Goal: Communication & Community: Answer question/provide support

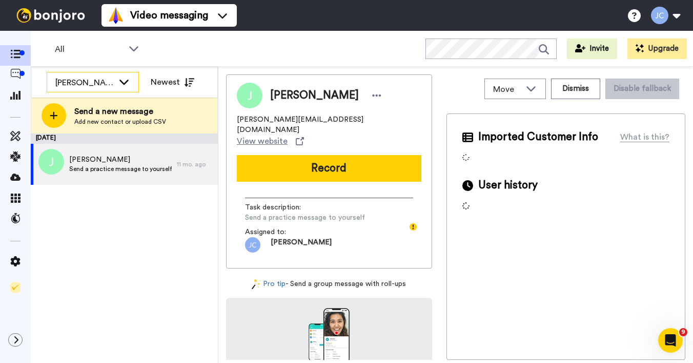
click at [115, 77] on div "[PERSON_NAME] Cataluña" at bounding box center [92, 82] width 91 height 21
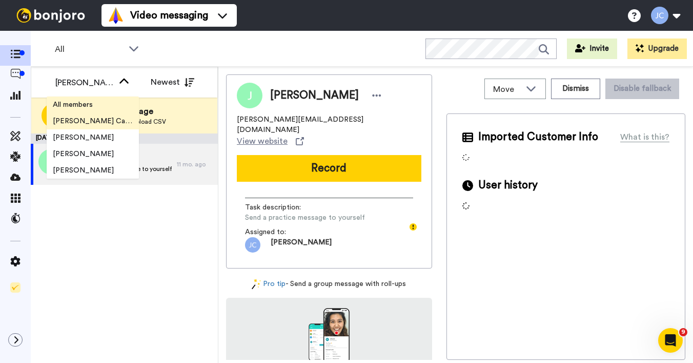
click at [105, 104] on li "All members" at bounding box center [93, 104] width 92 height 16
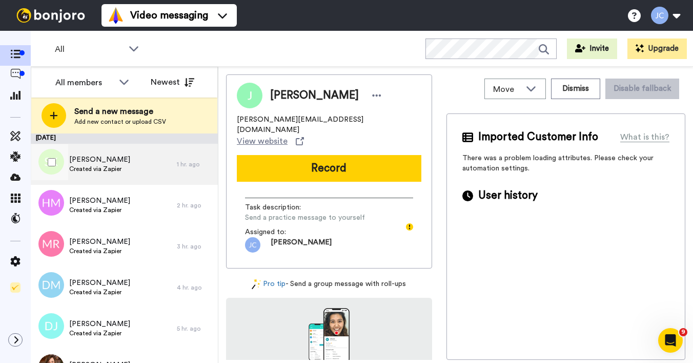
click at [107, 176] on div "[PERSON_NAME] Created via Zapier" at bounding box center [104, 164] width 146 height 41
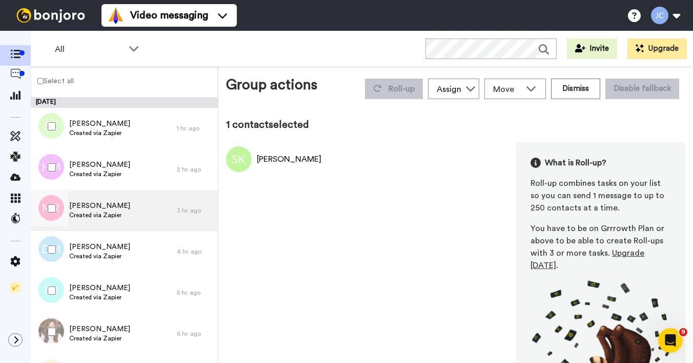
click at [76, 197] on div "Michelle Reed Created via Zapier" at bounding box center [104, 210] width 146 height 41
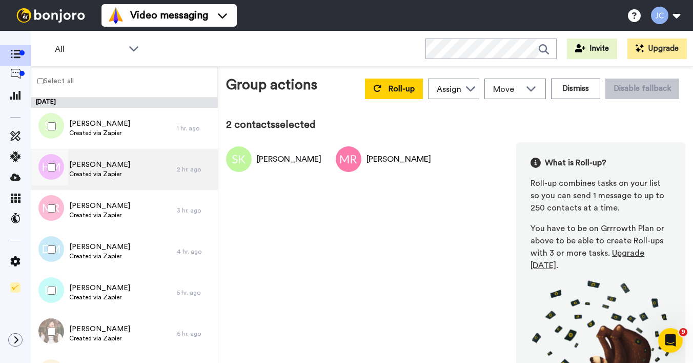
click at [95, 161] on span "Hannah Mitchell" at bounding box center [99, 164] width 61 height 10
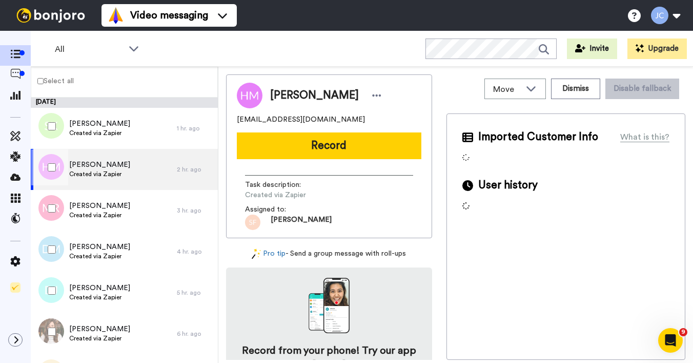
click at [94, 176] on span "Created via Zapier" at bounding box center [99, 174] width 61 height 8
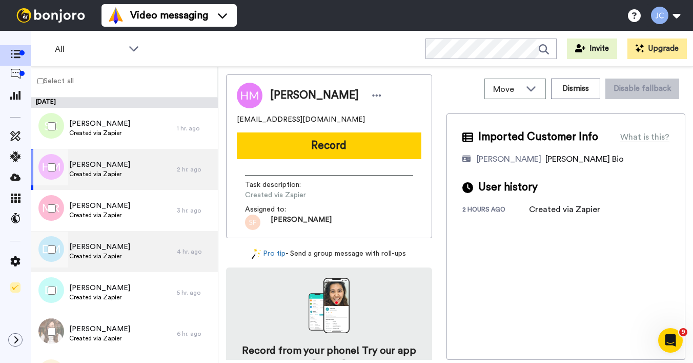
click at [88, 248] on span "Dr Earl McCann" at bounding box center [99, 247] width 61 height 10
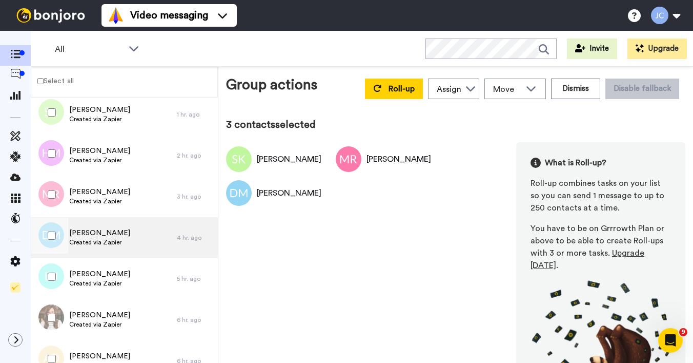
scroll to position [50, 0]
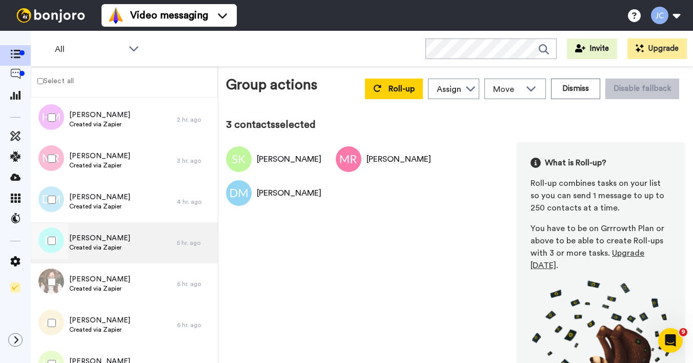
click at [104, 239] on span "[PERSON_NAME]" at bounding box center [99, 238] width 61 height 10
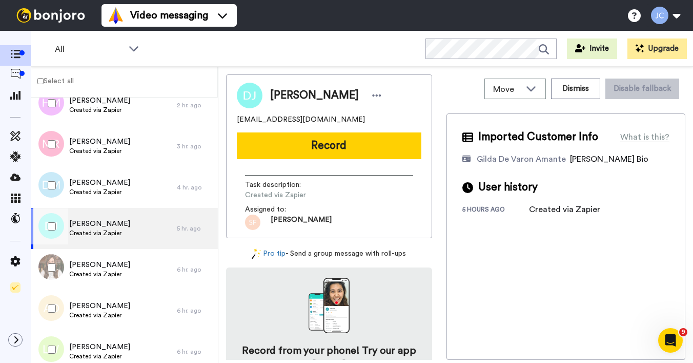
scroll to position [81, 0]
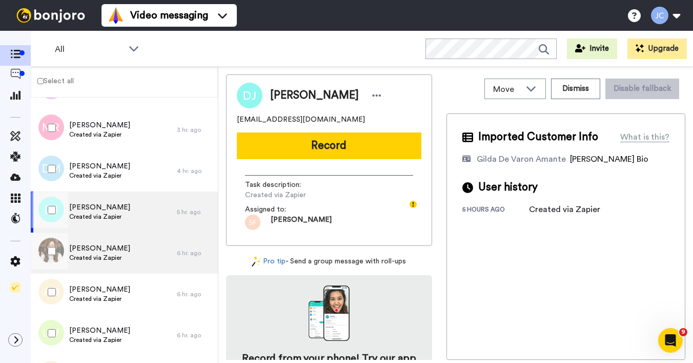
click at [103, 250] on span "[PERSON_NAME]" at bounding box center [99, 248] width 61 height 10
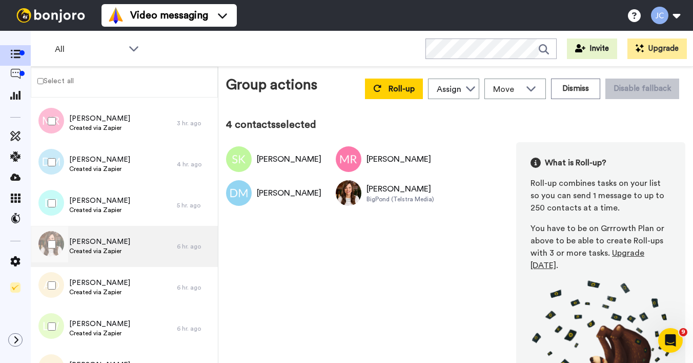
scroll to position [103, 0]
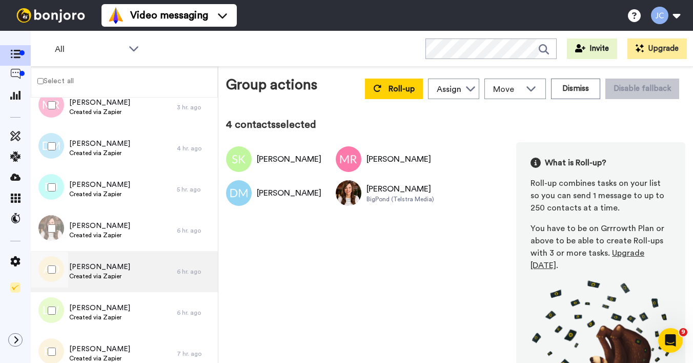
click at [104, 269] on span "[PERSON_NAME]" at bounding box center [99, 267] width 61 height 10
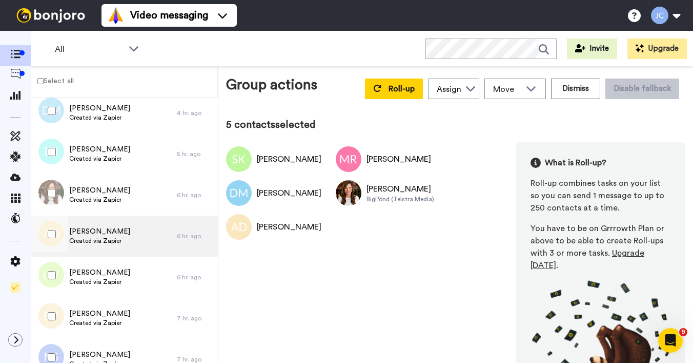
scroll to position [158, 0]
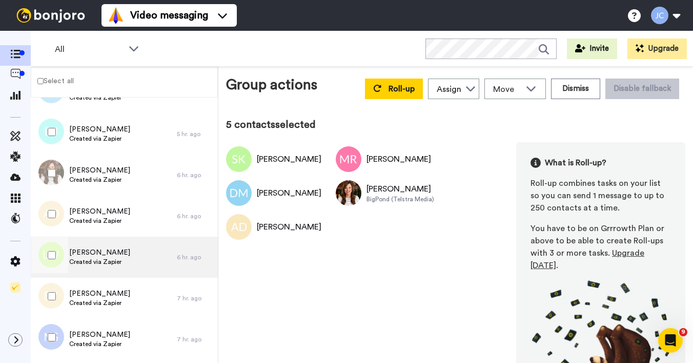
click at [109, 264] on span "Created via Zapier" at bounding box center [99, 261] width 61 height 8
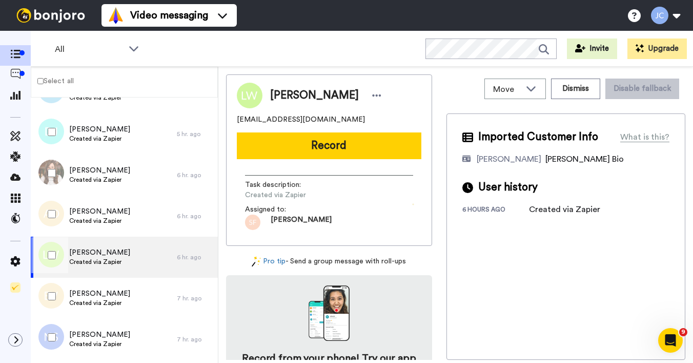
scroll to position [173, 0]
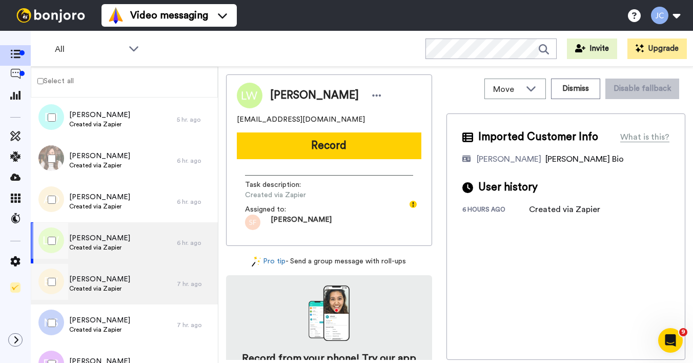
click at [104, 277] on span "[PERSON_NAME]" at bounding box center [99, 279] width 61 height 10
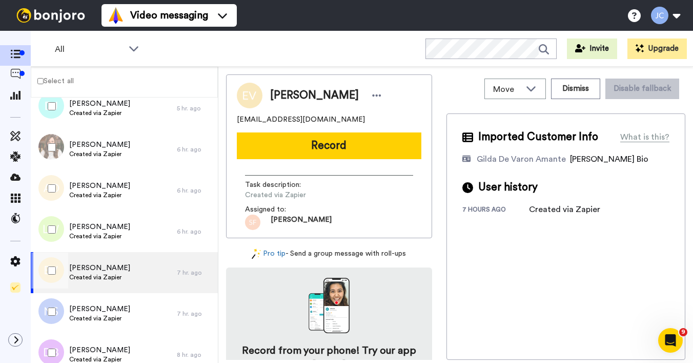
scroll to position [243, 0]
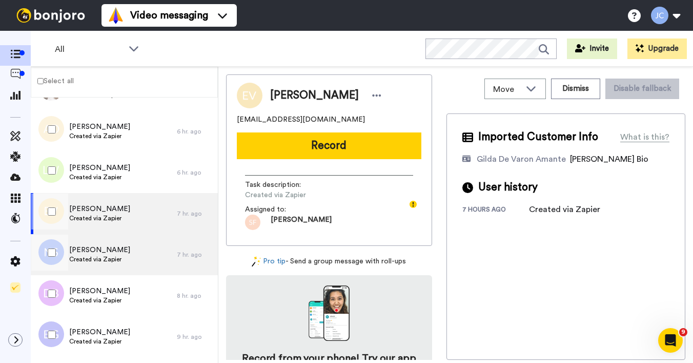
click at [93, 243] on div "Natalie Summers Created via Zapier" at bounding box center [104, 254] width 146 height 41
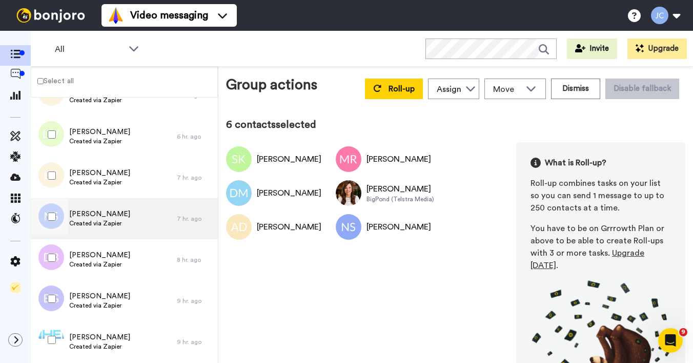
scroll to position [302, 0]
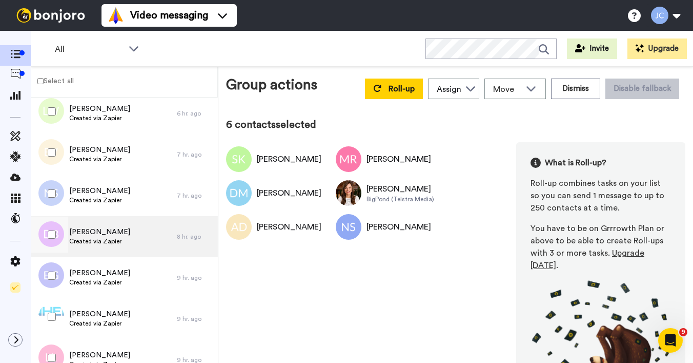
click at [104, 236] on span "[PERSON_NAME]" at bounding box center [99, 232] width 61 height 10
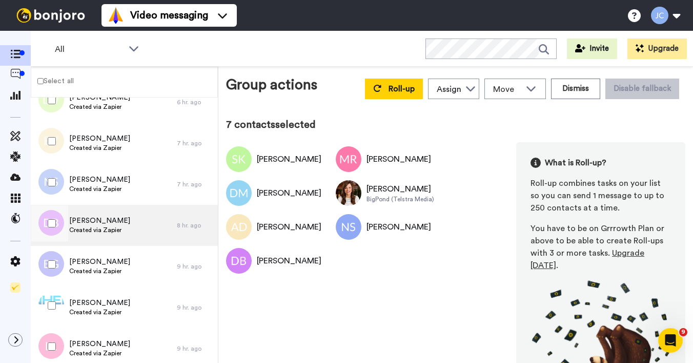
scroll to position [347, 0]
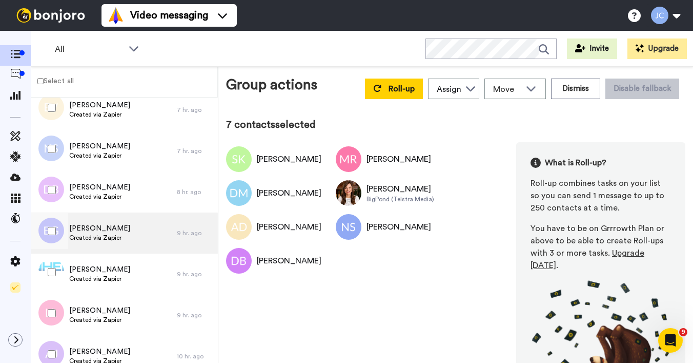
click at [111, 231] on span "Bernadette Gray" at bounding box center [99, 228] width 61 height 10
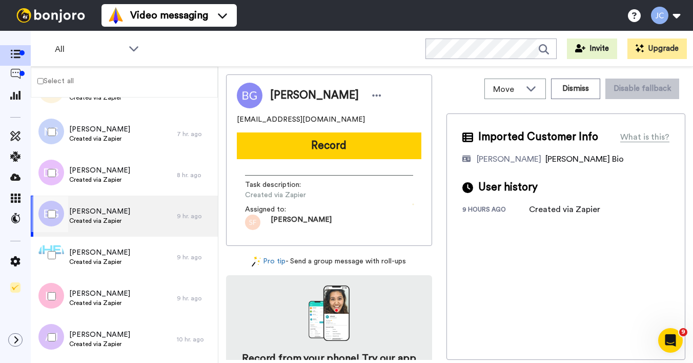
scroll to position [385, 0]
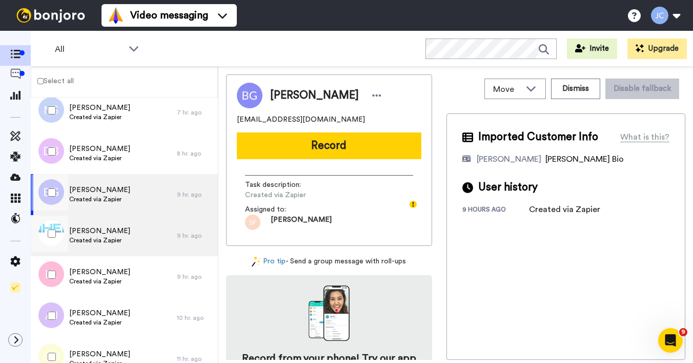
click at [112, 232] on span "Amanda Wylde" at bounding box center [99, 231] width 61 height 10
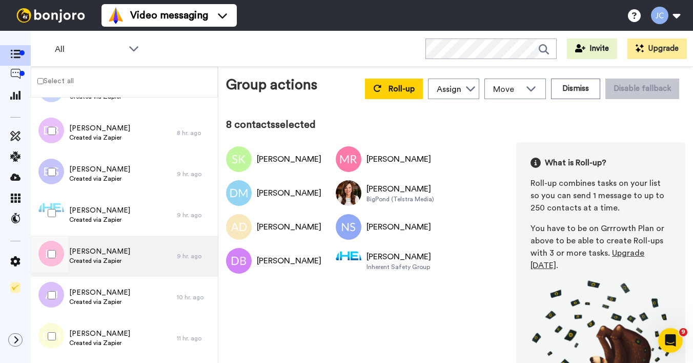
scroll to position [408, 0]
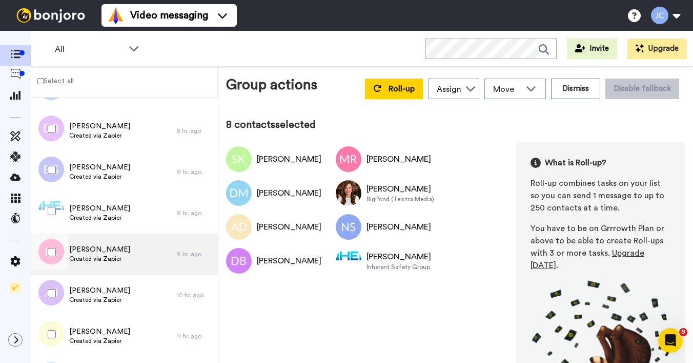
click at [96, 254] on span "Created via Zapier" at bounding box center [99, 258] width 61 height 8
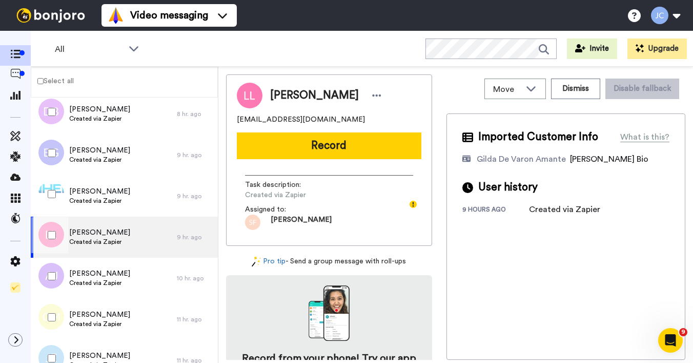
scroll to position [464, 0]
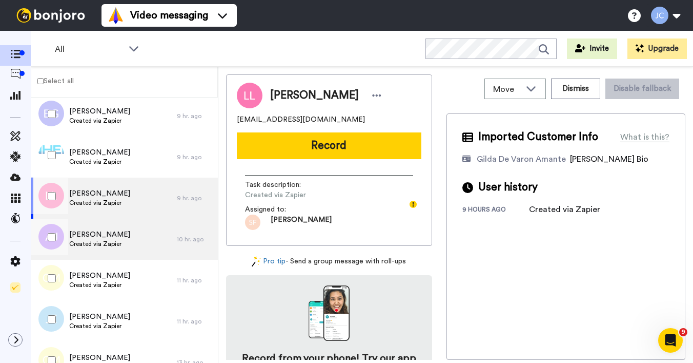
click at [97, 250] on div "Amy Johnson Created via Zapier" at bounding box center [104, 238] width 146 height 41
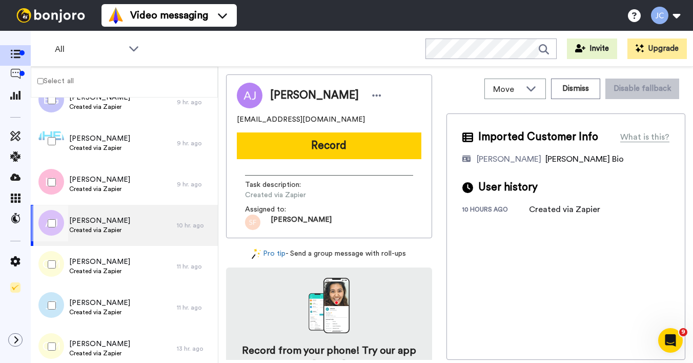
scroll to position [496, 0]
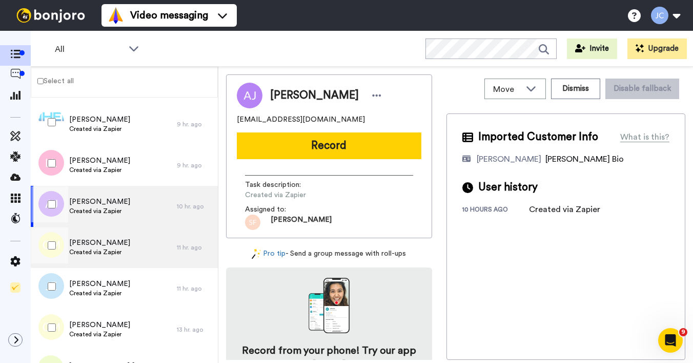
click at [101, 243] on span "Charlisa Mesry" at bounding box center [99, 242] width 61 height 10
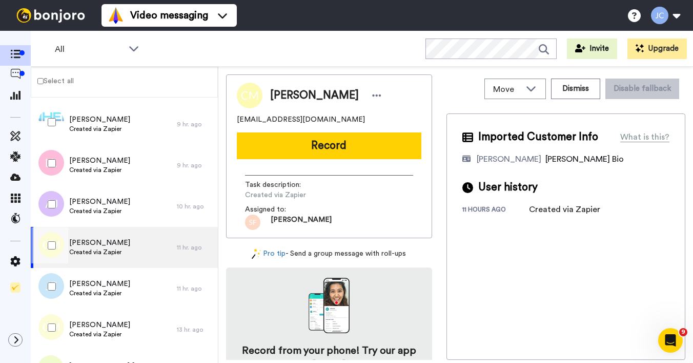
scroll to position [566, 0]
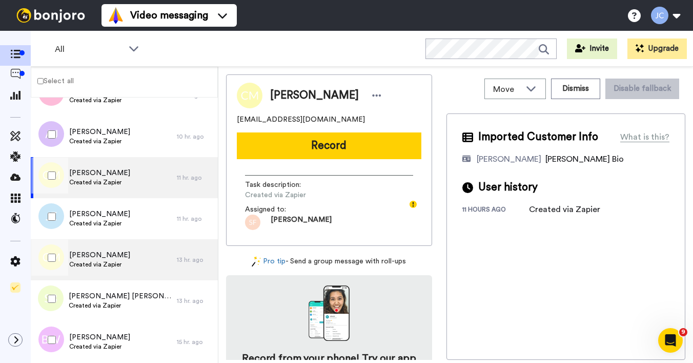
click at [101, 243] on div "Colm McElroy Created via Zapier" at bounding box center [104, 259] width 146 height 41
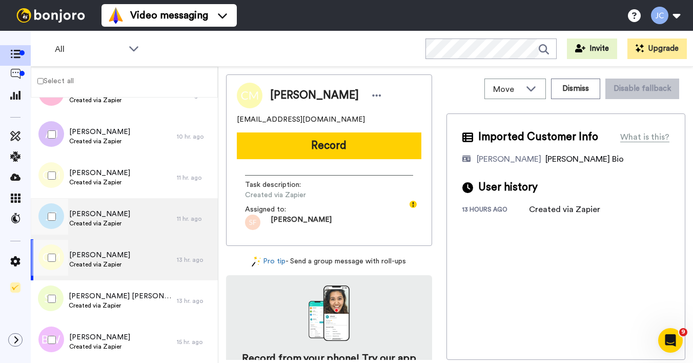
click at [107, 218] on span "Jacqueline Evans" at bounding box center [99, 214] width 61 height 10
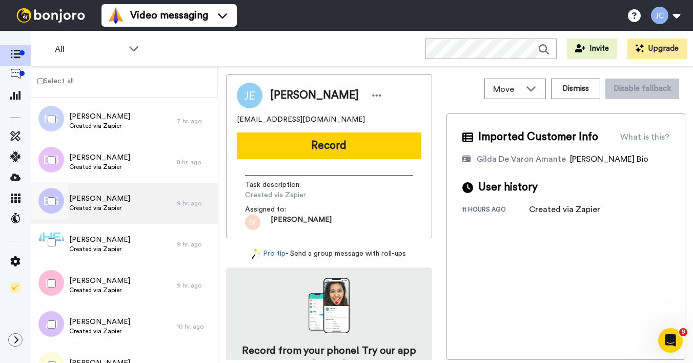
scroll to position [363, 0]
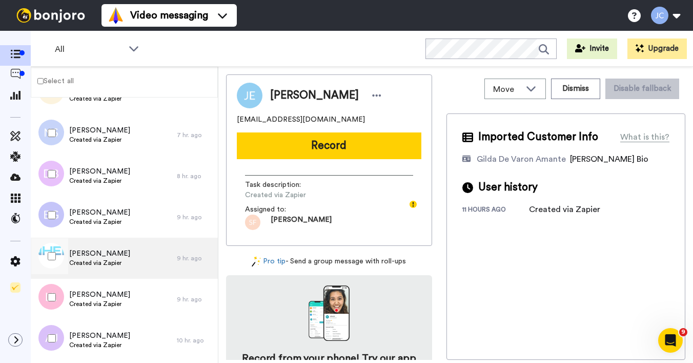
click at [100, 251] on span "Amanda Wylde" at bounding box center [99, 253] width 61 height 10
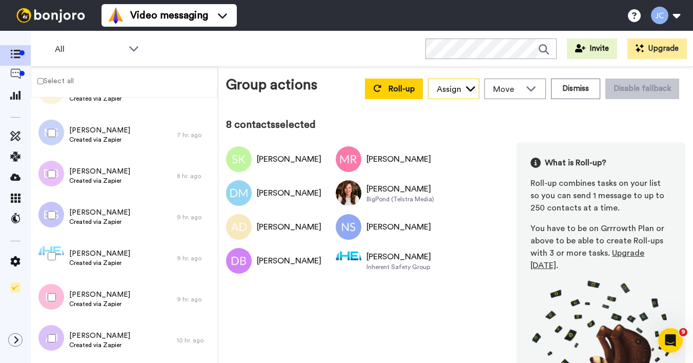
click at [437, 87] on div "Assign" at bounding box center [449, 89] width 25 height 12
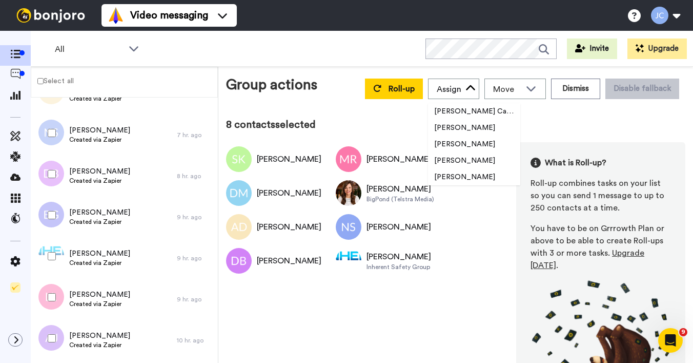
click at [442, 112] on span "[PERSON_NAME] Cataluña" at bounding box center [474, 111] width 92 height 10
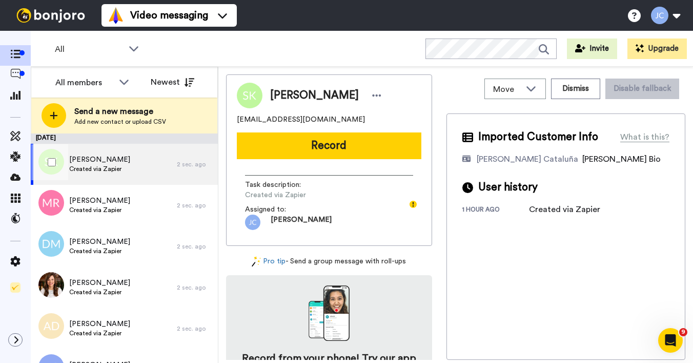
click at [127, 169] on div "Steph Knell Created via Zapier" at bounding box center [104, 164] width 146 height 41
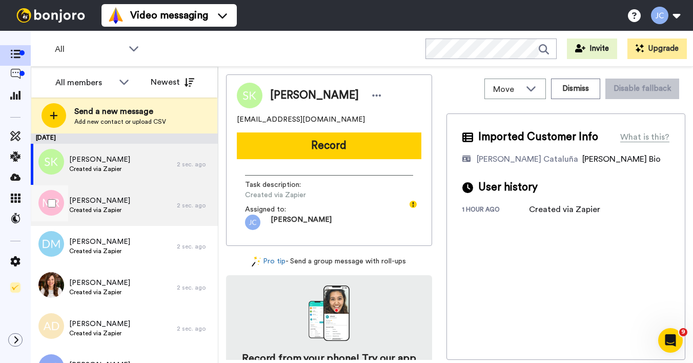
click at [109, 219] on div "Michelle Reed Created via Zapier" at bounding box center [104, 205] width 146 height 41
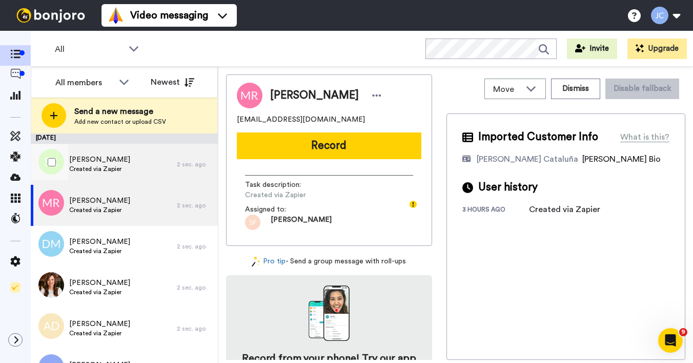
click at [118, 170] on span "Created via Zapier" at bounding box center [99, 169] width 61 height 8
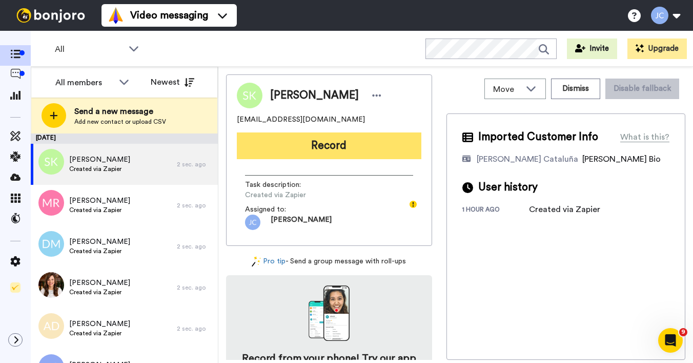
click at [289, 148] on button "Record" at bounding box center [329, 145] width 185 height 27
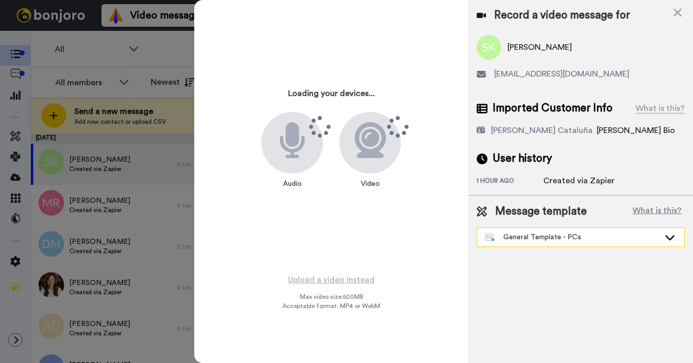
click at [562, 241] on div "General Template - PCs" at bounding box center [573, 237] width 174 height 10
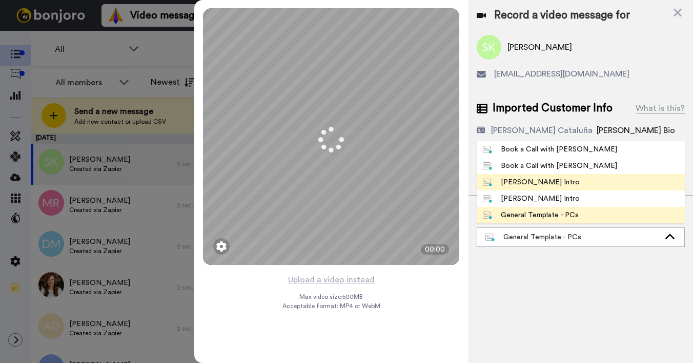
click at [529, 184] on div "[PERSON_NAME] Intro" at bounding box center [531, 182] width 97 height 10
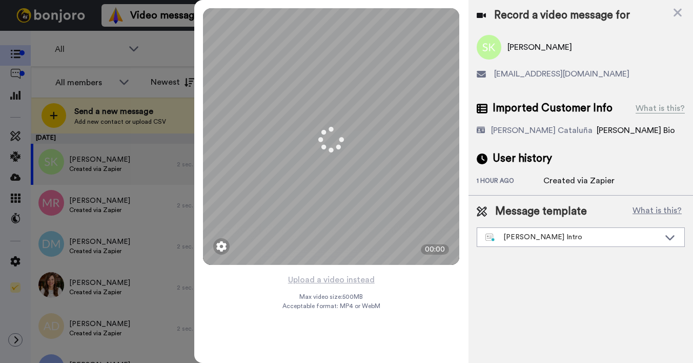
click at [318, 284] on button "Upload a video instead" at bounding box center [331, 279] width 93 height 13
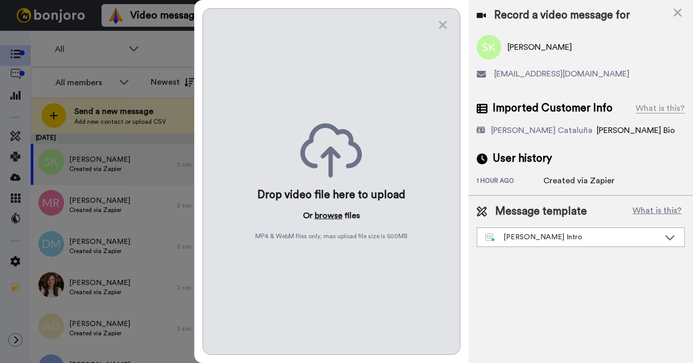
click at [329, 213] on button "browse" at bounding box center [329, 215] width 28 height 12
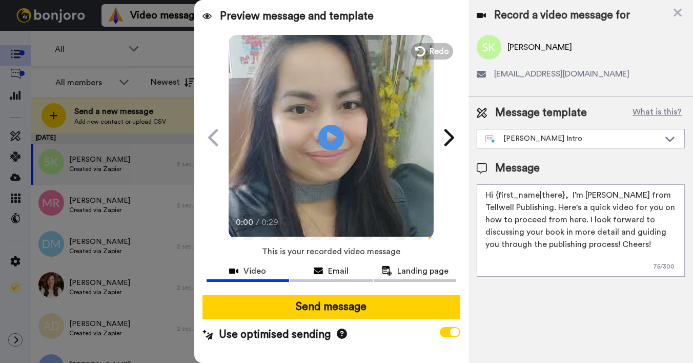
drag, startPoint x: 495, startPoint y: 195, endPoint x: 563, endPoint y: 195, distance: 67.2
click at [563, 195] on textarea "Hi {first_name|there}, I’m [PERSON_NAME] from Tellwell Publishing. Here's a qui…" at bounding box center [581, 230] width 208 height 92
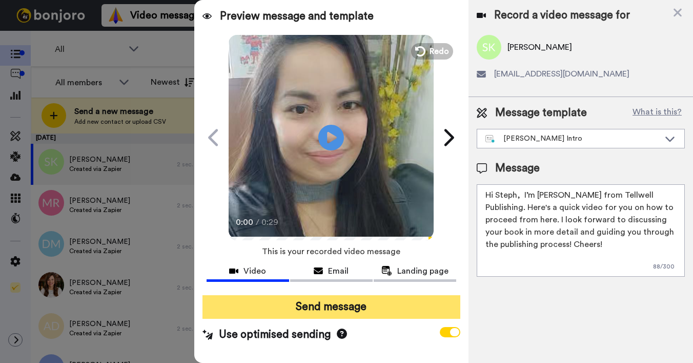
type textarea "Hi Steph, I’m Joe from Tellwell Publishing. Here's a quick video for you on how…"
click at [430, 304] on button "Send message" at bounding box center [332, 307] width 258 height 24
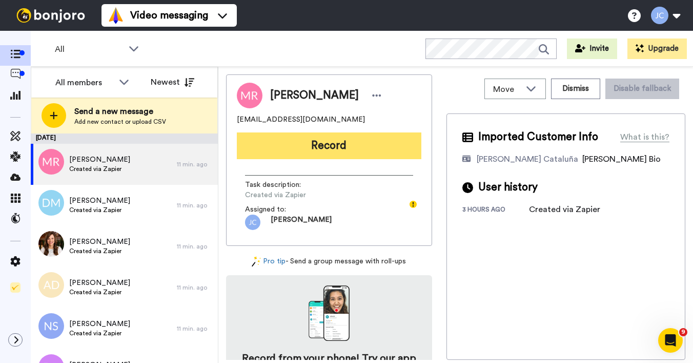
click at [306, 138] on button "Record" at bounding box center [329, 145] width 185 height 27
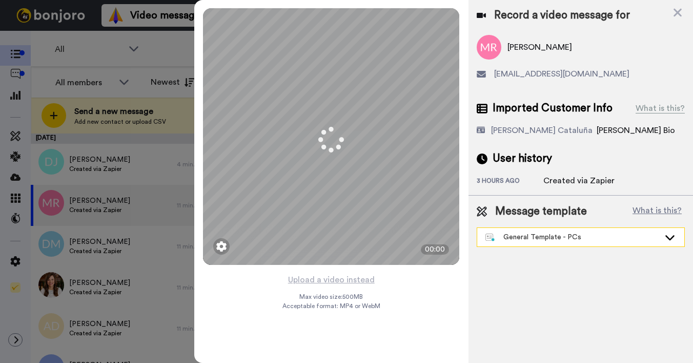
click at [568, 243] on div "General Template - PCs" at bounding box center [580, 237] width 207 height 18
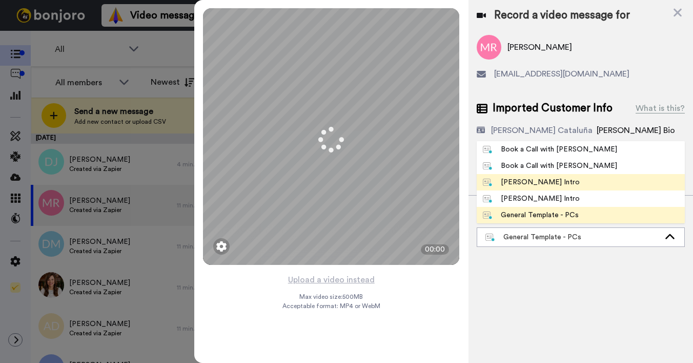
click at [551, 181] on div "Josephine Bonjoro Intro" at bounding box center [531, 182] width 97 height 10
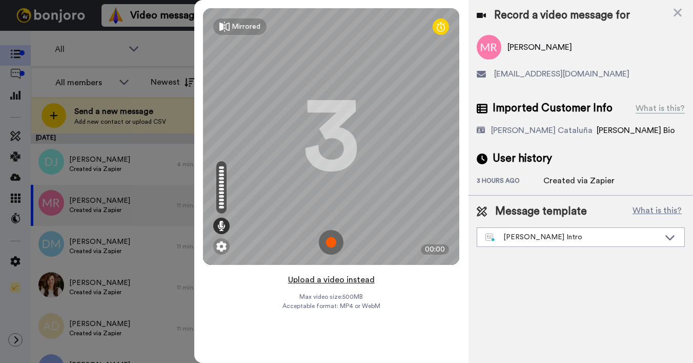
click at [347, 278] on button "Upload a video instead" at bounding box center [331, 279] width 93 height 13
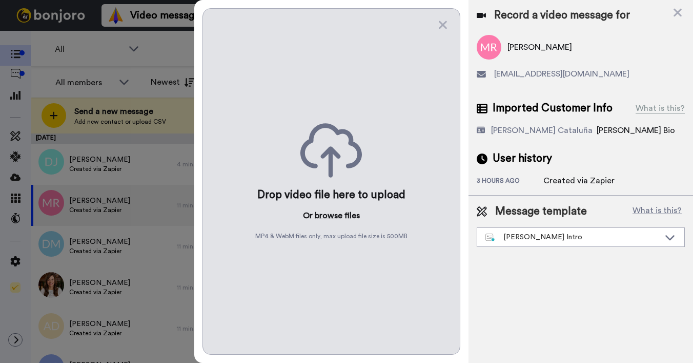
click at [320, 215] on button "browse" at bounding box center [329, 215] width 28 height 12
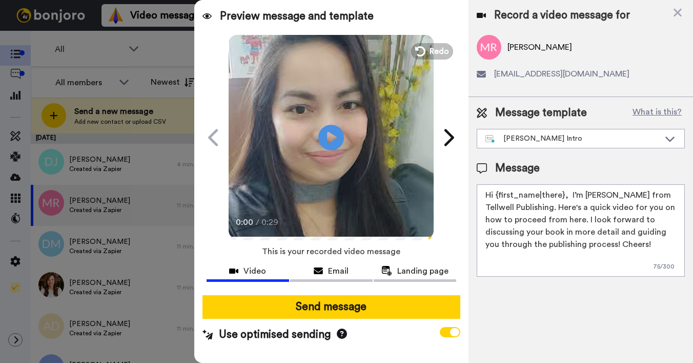
drag, startPoint x: 497, startPoint y: 194, endPoint x: 563, endPoint y: 197, distance: 66.2
click at [563, 197] on textarea "Hi {first_name|there}, I’m Joe from Tellwell Publishing. Here's a quick video f…" at bounding box center [581, 230] width 208 height 92
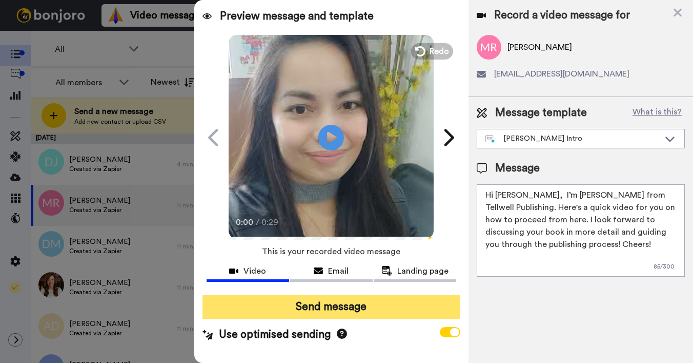
type textarea "Hi Michelle, I’m Joe from Tellwell Publishing. Here's a quick video for you on …"
click at [346, 302] on button "Send message" at bounding box center [332, 307] width 258 height 24
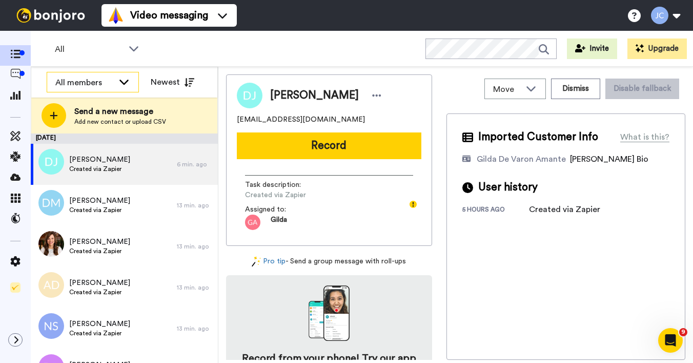
click at [119, 81] on icon at bounding box center [124, 81] width 12 height 10
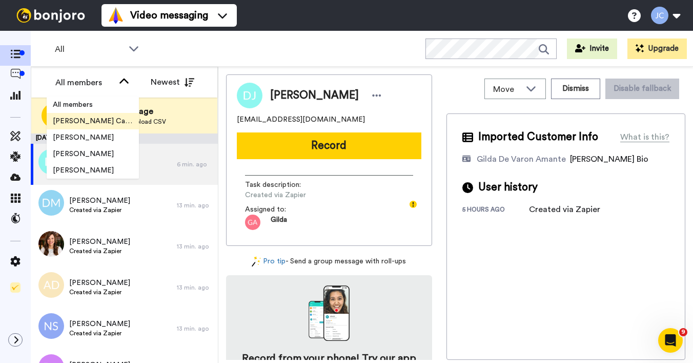
click at [106, 125] on span "[PERSON_NAME] Cataluña" at bounding box center [93, 121] width 92 height 10
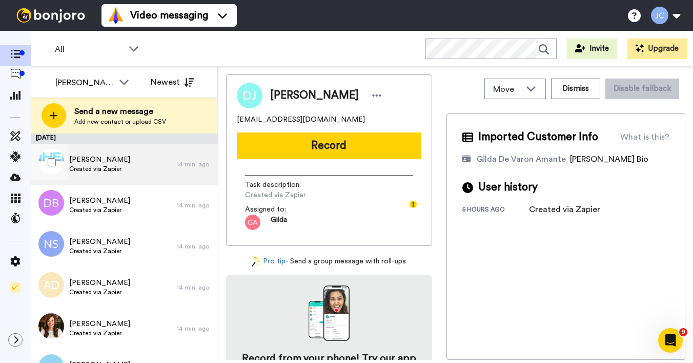
click at [141, 170] on div "Amanda Wylde Created via Zapier" at bounding box center [104, 164] width 146 height 41
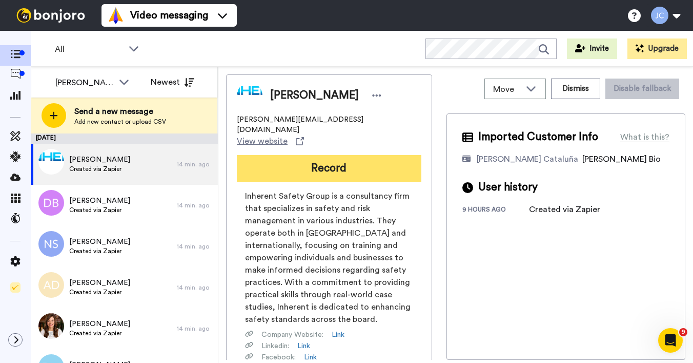
click at [301, 155] on button "Record" at bounding box center [329, 168] width 185 height 27
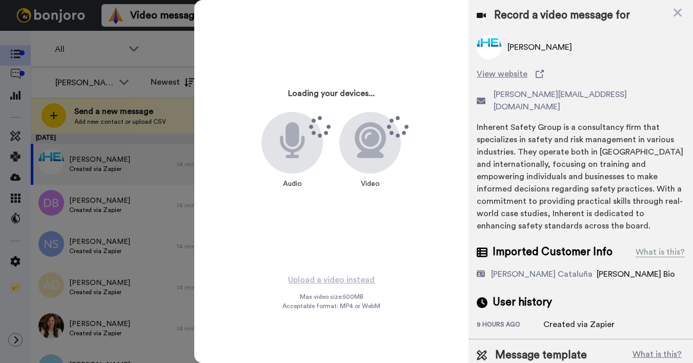
scroll to position [24, 0]
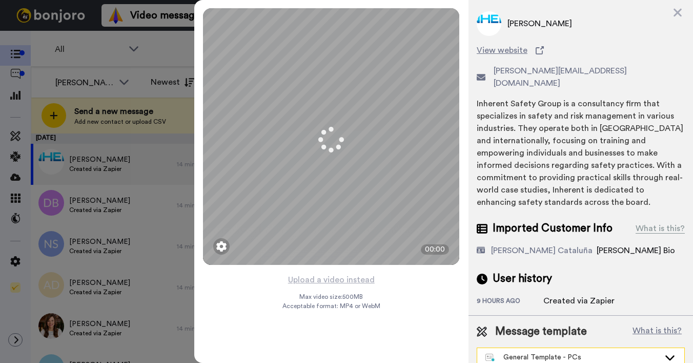
click at [535, 352] on div "General Template - PCs" at bounding box center [573, 357] width 174 height 10
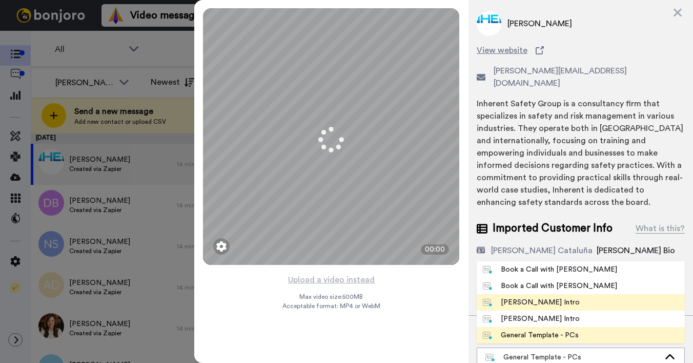
click at [533, 297] on div "Josephine Bonjoro Intro" at bounding box center [531, 302] width 97 height 10
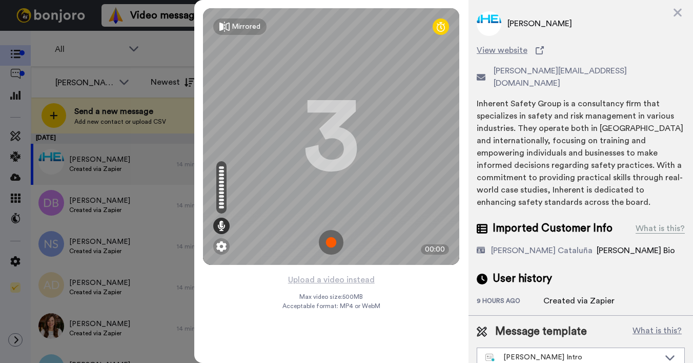
click at [319, 279] on button "Upload a video instead" at bounding box center [331, 279] width 93 height 13
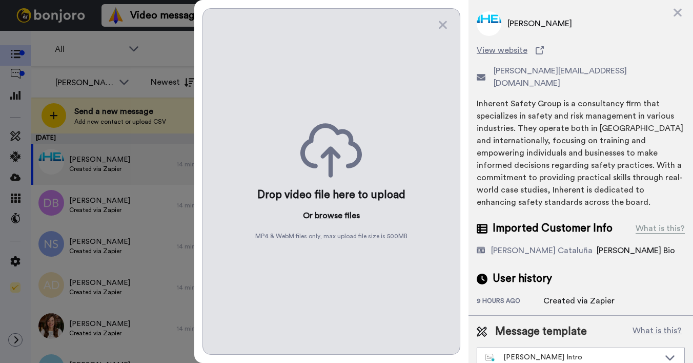
click at [334, 216] on button "browse" at bounding box center [329, 215] width 28 height 12
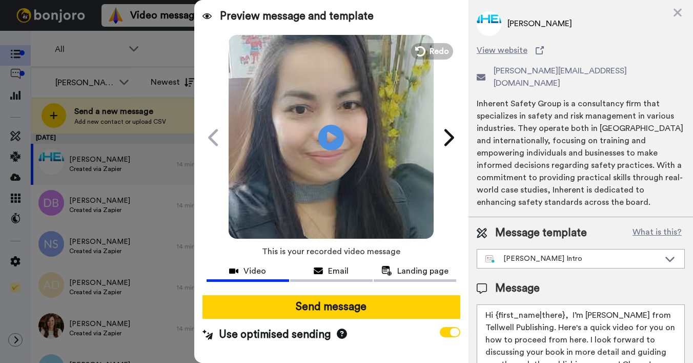
scroll to position [0, 0]
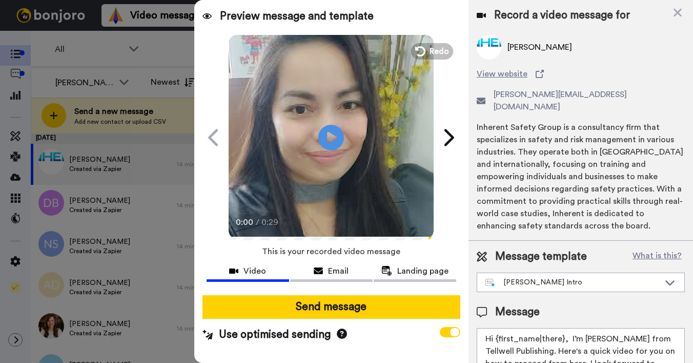
drag, startPoint x: 496, startPoint y: 325, endPoint x: 564, endPoint y: 324, distance: 67.2
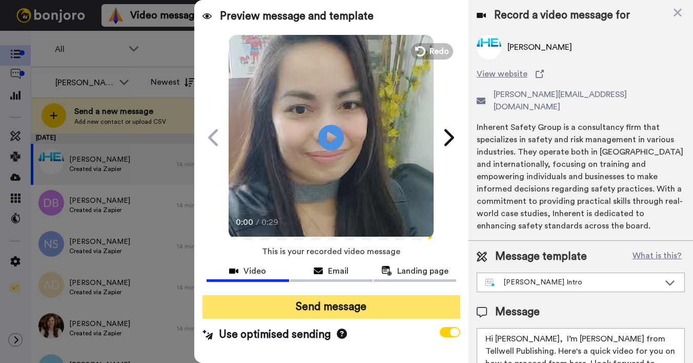
type textarea "Hi Amanda, I’m Joe from Tellwell Publishing. Here's a quick video for you on ho…"
click at [387, 305] on button "Send message" at bounding box center [332, 307] width 258 height 24
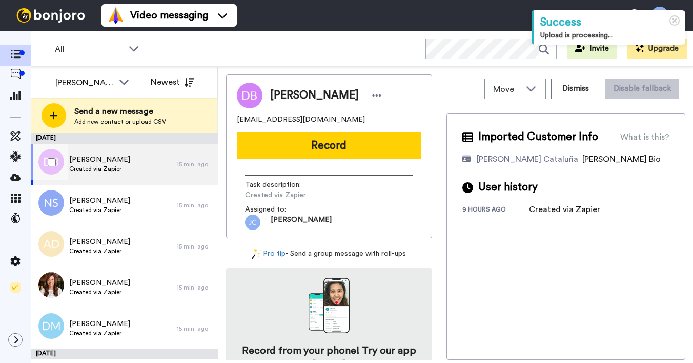
click at [119, 164] on span "[PERSON_NAME]" at bounding box center [99, 159] width 61 height 10
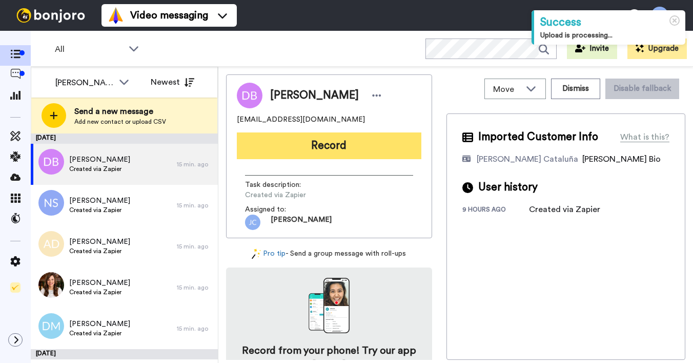
click at [299, 139] on button "Record" at bounding box center [329, 145] width 185 height 27
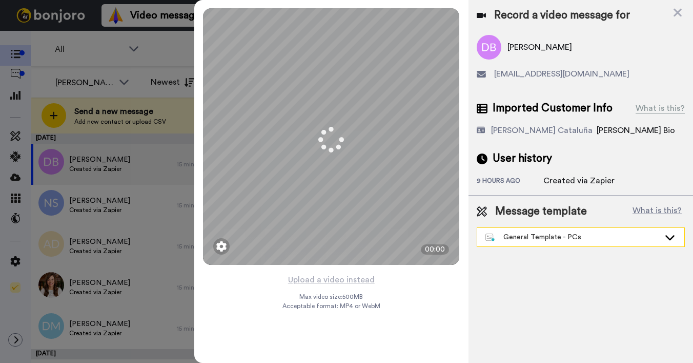
click at [558, 237] on div "General Template - PCs" at bounding box center [573, 237] width 174 height 10
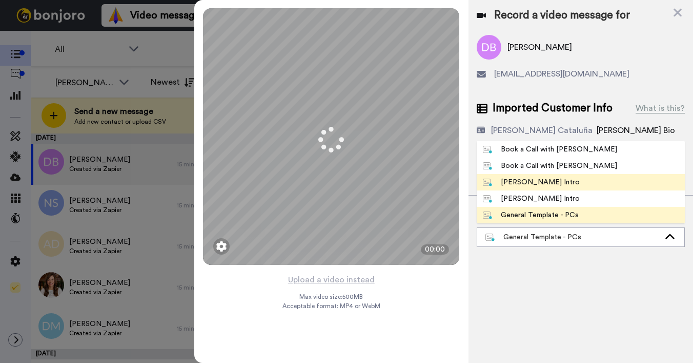
click at [545, 185] on div "[PERSON_NAME] Intro" at bounding box center [531, 182] width 97 height 10
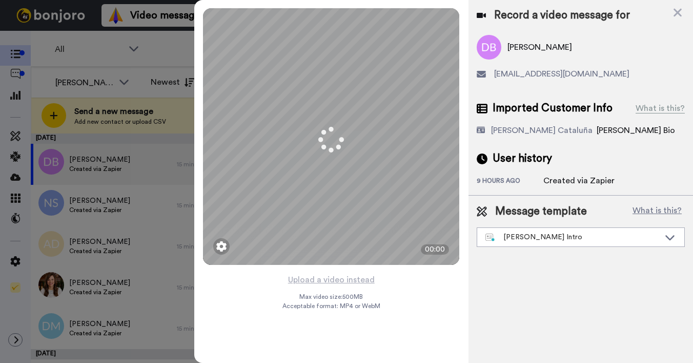
click at [545, 185] on div "Created via Zapier" at bounding box center [579, 180] width 71 height 12
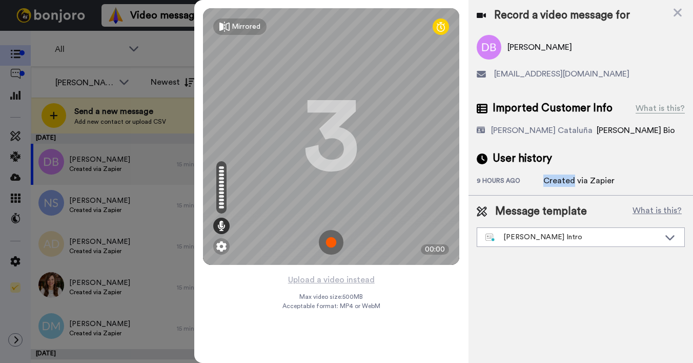
click at [334, 280] on button "Upload a video instead" at bounding box center [331, 279] width 93 height 13
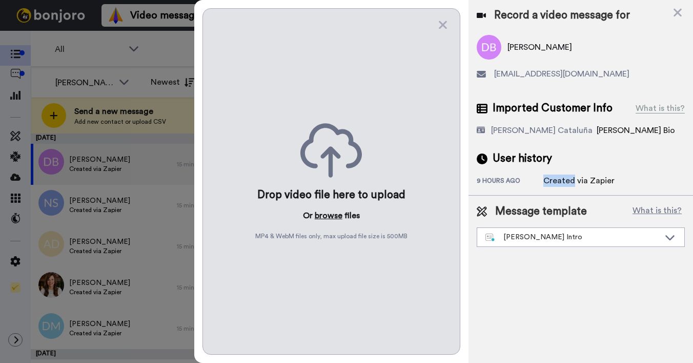
click at [329, 215] on button "browse" at bounding box center [329, 215] width 28 height 12
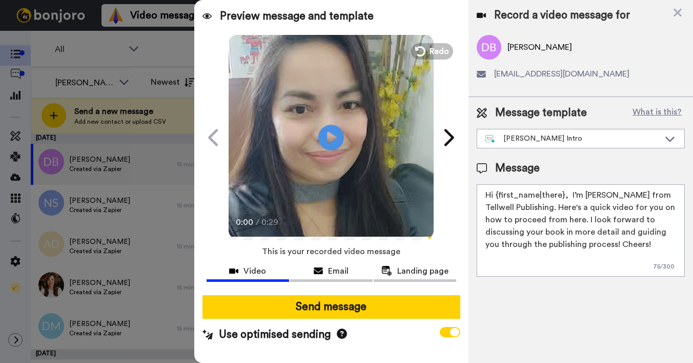
drag, startPoint x: 496, startPoint y: 196, endPoint x: 562, endPoint y: 198, distance: 65.1
click at [562, 198] on textarea "Hi {first_name|there}, I’m [PERSON_NAME] from Tellwell Publishing. Here's a qui…" at bounding box center [581, 230] width 208 height 92
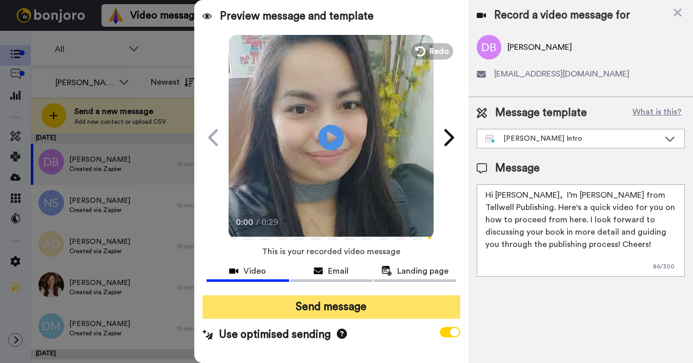
type textarea "Hi Deborah, I’m Joe from Tellwell Publishing. Here's a quick video for you on h…"
click at [390, 314] on button "Send message" at bounding box center [332, 307] width 258 height 24
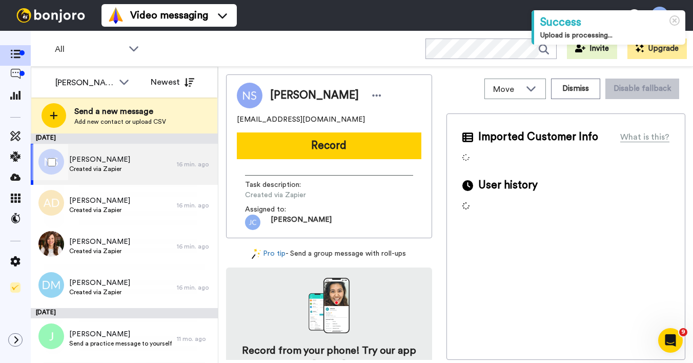
click at [106, 163] on span "[PERSON_NAME]" at bounding box center [99, 159] width 61 height 10
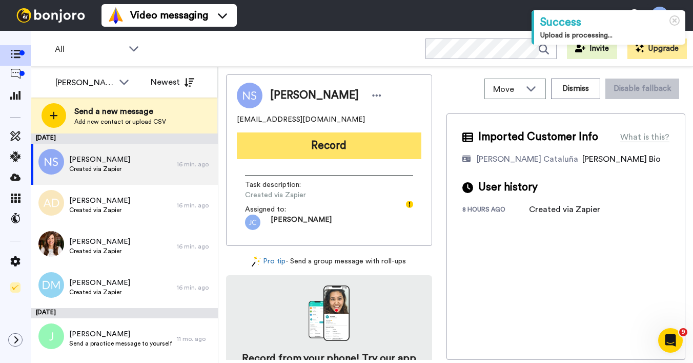
click at [298, 151] on button "Record" at bounding box center [329, 145] width 185 height 27
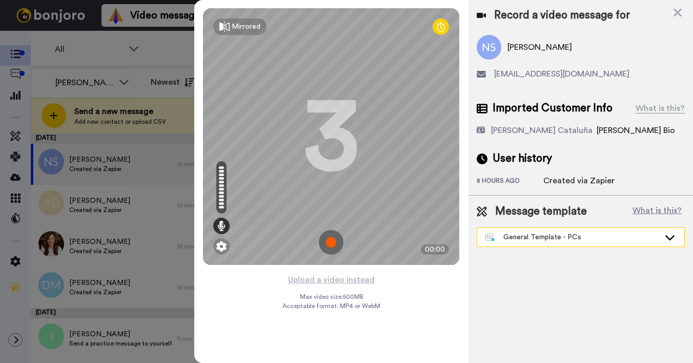
click at [571, 242] on div "General Template - PCs" at bounding box center [580, 237] width 207 height 18
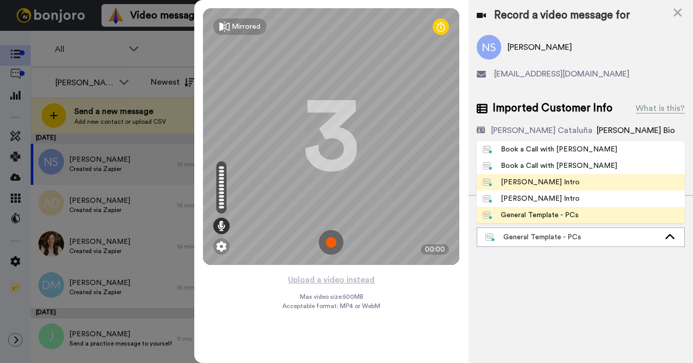
click at [552, 183] on div "[PERSON_NAME] Intro" at bounding box center [531, 182] width 97 height 10
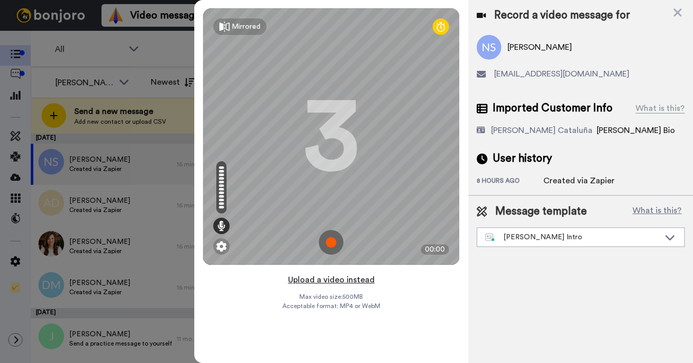
click at [301, 285] on button "Upload a video instead" at bounding box center [331, 279] width 93 height 13
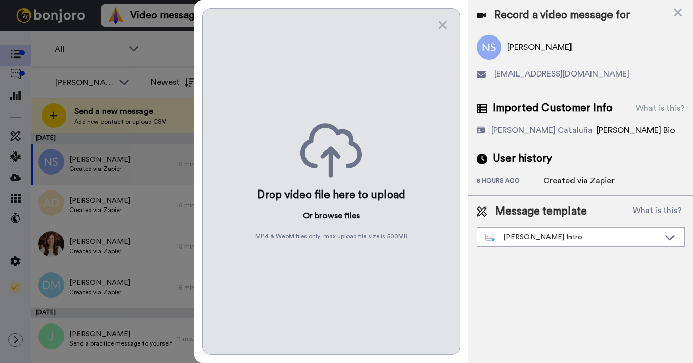
click at [329, 217] on button "browse" at bounding box center [329, 215] width 28 height 12
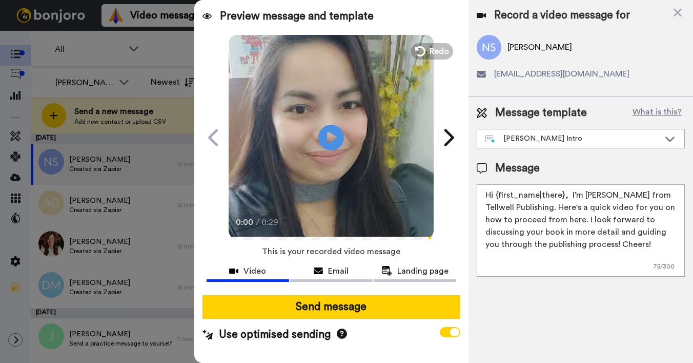
drag, startPoint x: 496, startPoint y: 196, endPoint x: 562, endPoint y: 196, distance: 65.6
click at [562, 196] on textarea "Hi {first_name|there}, I’m [PERSON_NAME] from Tellwell Publishing. Here's a qui…" at bounding box center [581, 230] width 208 height 92
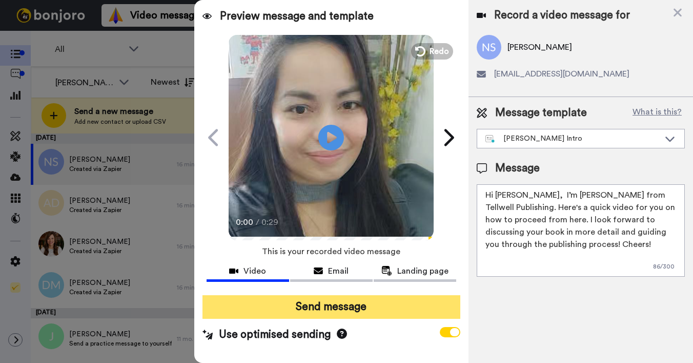
type textarea "Hi Natalie, I’m Joe from Tellwell Publishing. Here's a quick video for you on h…"
click at [365, 309] on button "Send message" at bounding box center [332, 307] width 258 height 24
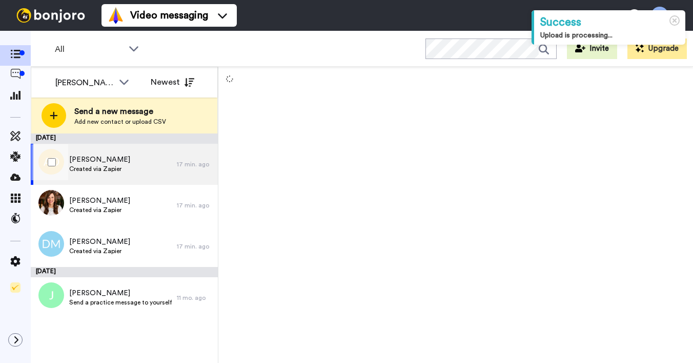
click at [100, 170] on span "Created via Zapier" at bounding box center [99, 169] width 61 height 8
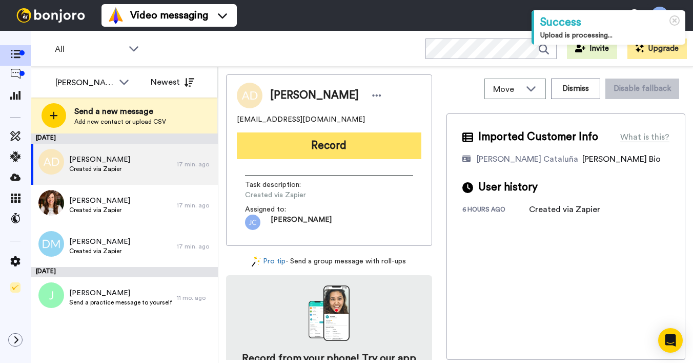
click at [329, 157] on button "Record" at bounding box center [329, 145] width 185 height 27
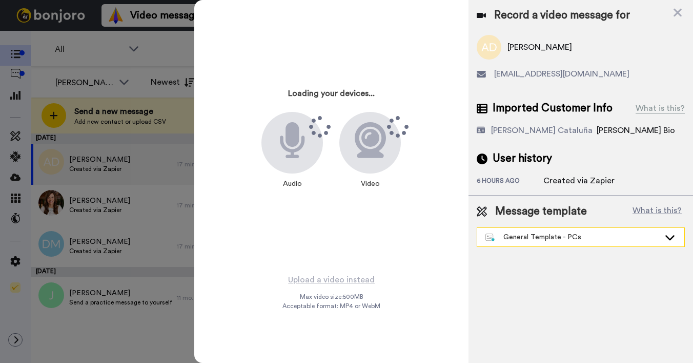
click at [562, 239] on div "General Template - PCs" at bounding box center [573, 237] width 174 height 10
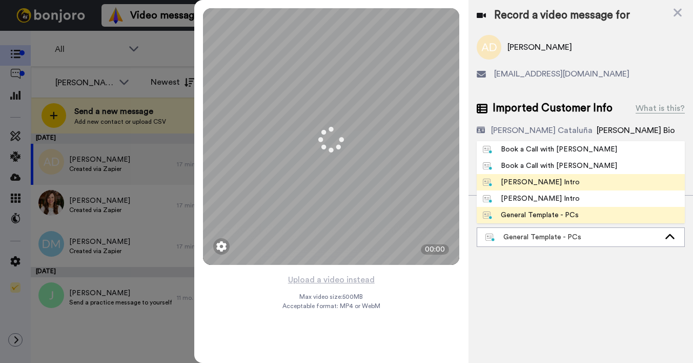
click at [547, 182] on div "Josephine Bonjoro Intro" at bounding box center [531, 182] width 97 height 10
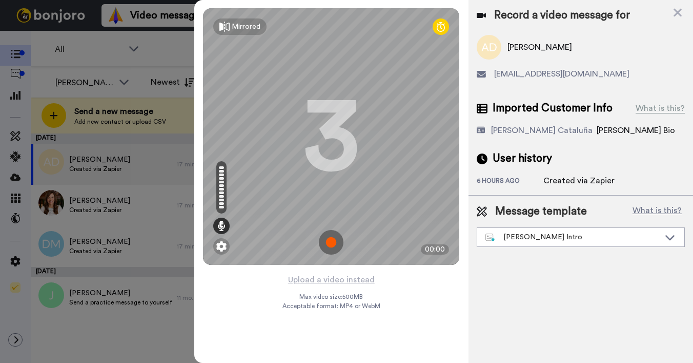
click at [308, 280] on button "Upload a video instead" at bounding box center [331, 279] width 93 height 13
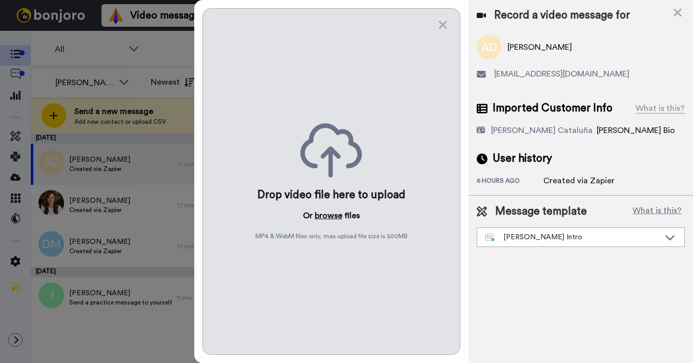
click at [324, 216] on button "browse" at bounding box center [329, 215] width 28 height 12
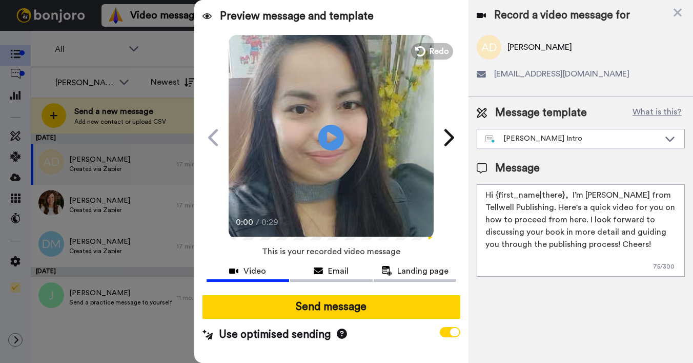
drag, startPoint x: 497, startPoint y: 198, endPoint x: 563, endPoint y: 195, distance: 65.7
click at [563, 195] on textarea "Hi {first_name|there}, I’m Joe from Tellwell Publishing. Here's a quick video f…" at bounding box center [581, 230] width 208 height 92
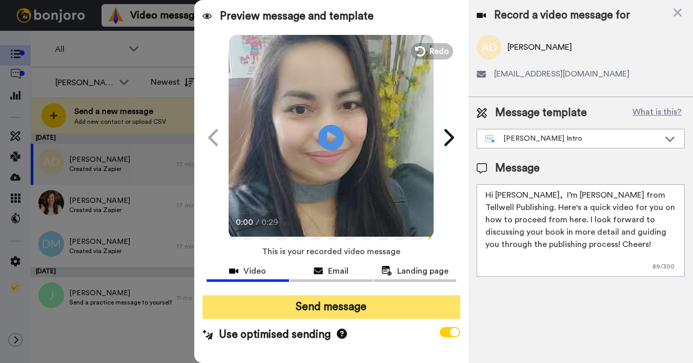
type textarea "Hi Anne, I’m Joe from Tellwell Publishing. Here's a quick video for you on how …"
click at [425, 306] on button "Send message" at bounding box center [332, 307] width 258 height 24
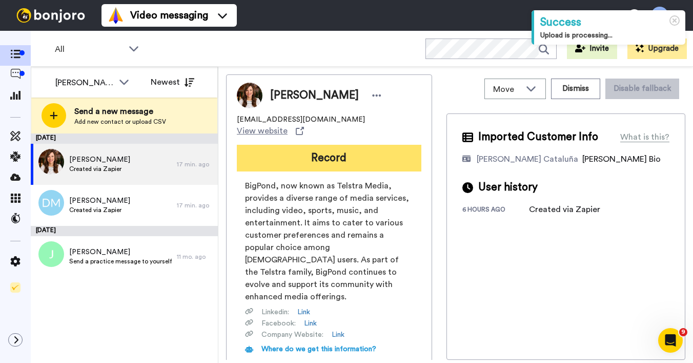
click at [359, 145] on button "Record" at bounding box center [329, 158] width 185 height 27
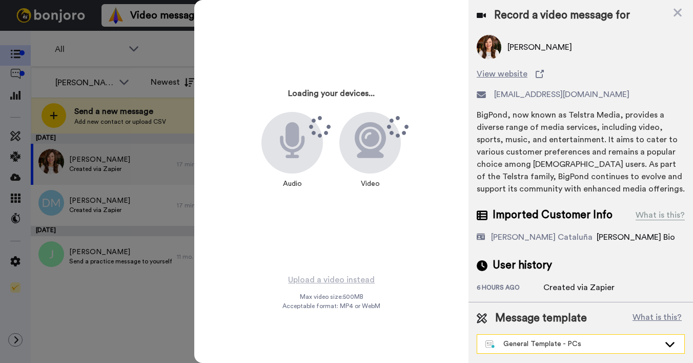
click at [602, 342] on div "General Template - PCs" at bounding box center [573, 343] width 174 height 10
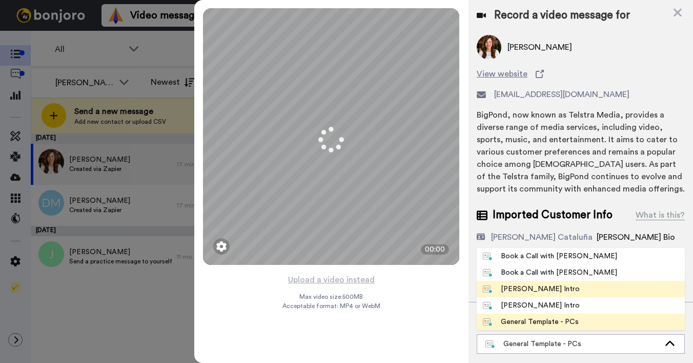
click at [582, 290] on span "[PERSON_NAME] Intro" at bounding box center [531, 289] width 109 height 10
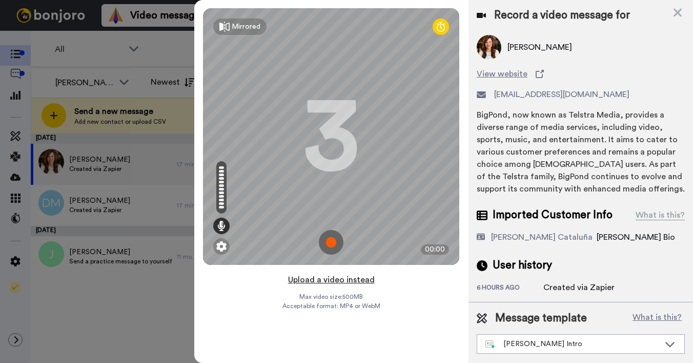
click at [345, 281] on button "Upload a video instead" at bounding box center [331, 279] width 93 height 13
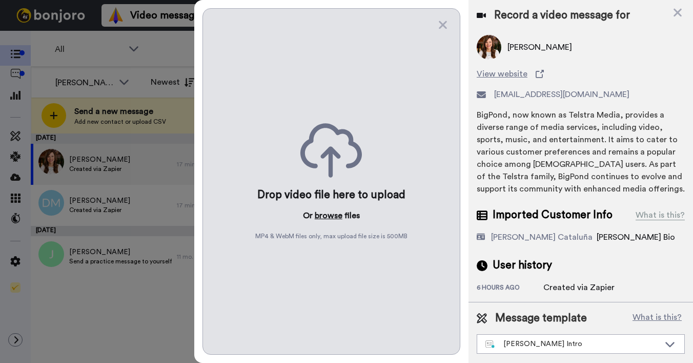
click at [329, 210] on button "browse" at bounding box center [329, 215] width 28 height 12
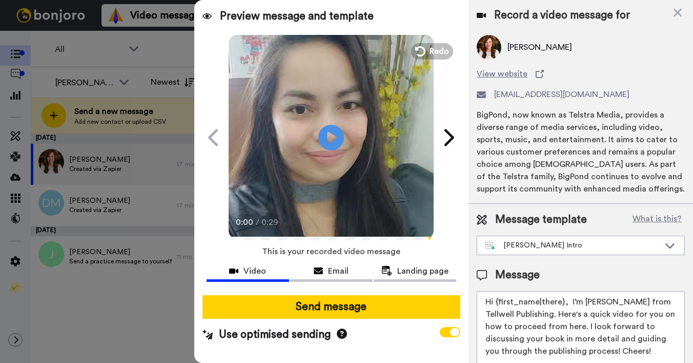
drag, startPoint x: 495, startPoint y: 302, endPoint x: 562, endPoint y: 303, distance: 66.7
click at [562, 303] on textarea "Hi {first_name|there}, I’m [PERSON_NAME] from Tellwell Publishing. Here's a qui…" at bounding box center [581, 337] width 208 height 92
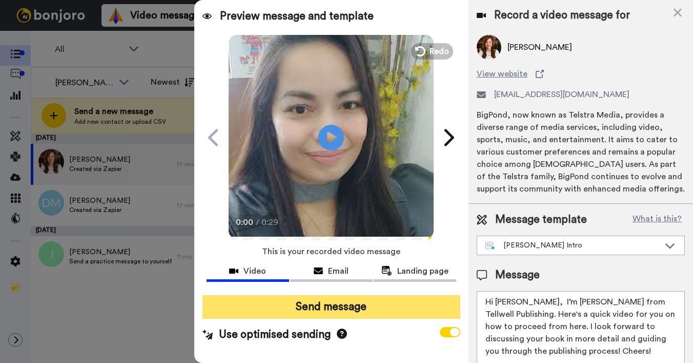
type textarea "Hi [PERSON_NAME], I’m [PERSON_NAME] from Tellwell Publishing. Here's a quick vi…"
click at [304, 311] on button "Send message" at bounding box center [332, 307] width 258 height 24
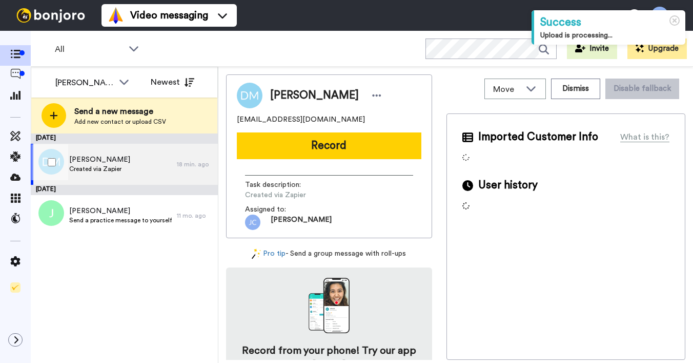
click at [106, 166] on span "Created via Zapier" at bounding box center [99, 169] width 61 height 8
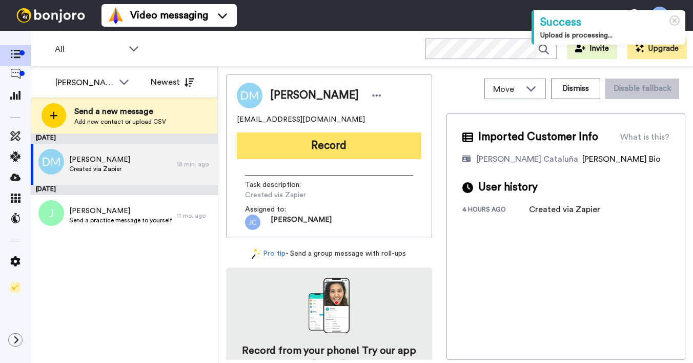
click at [296, 137] on button "Record" at bounding box center [329, 145] width 185 height 27
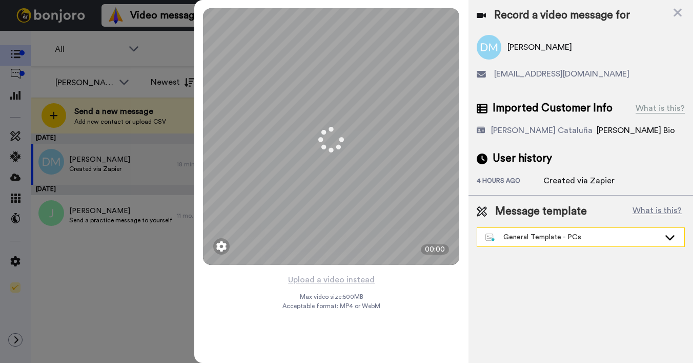
click at [559, 233] on div "General Template - PCs" at bounding box center [573, 237] width 174 height 10
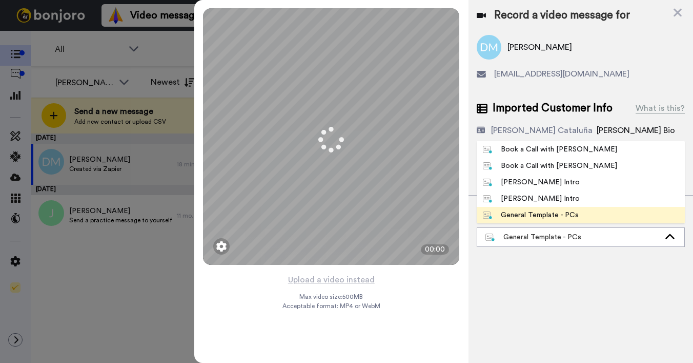
click at [539, 180] on div "[PERSON_NAME] Intro" at bounding box center [531, 182] width 97 height 10
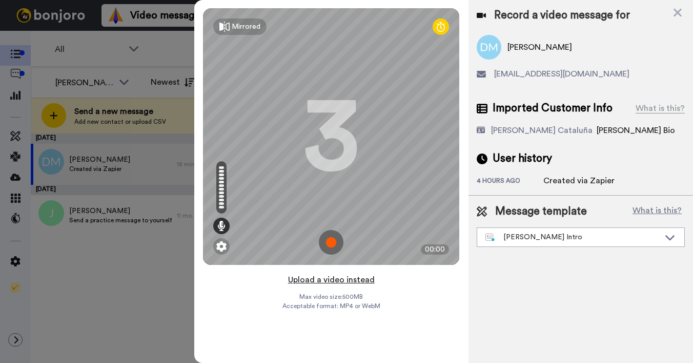
click at [310, 278] on button "Upload a video instead" at bounding box center [331, 279] width 93 height 13
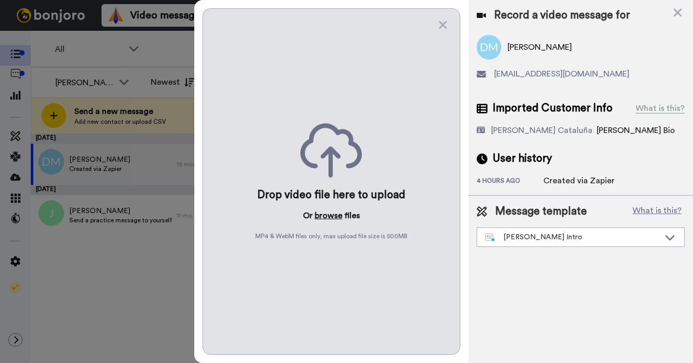
click at [317, 217] on button "browse" at bounding box center [329, 215] width 28 height 12
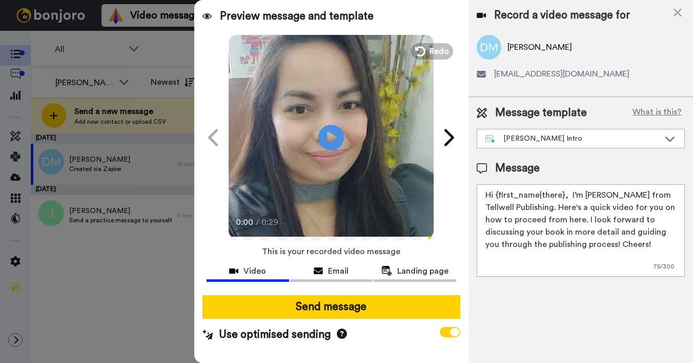
drag, startPoint x: 496, startPoint y: 192, endPoint x: 563, endPoint y: 192, distance: 67.2
click at [563, 192] on textarea "Hi {first_name|there}, I’m Joe from Tellwell Publishing. Here's a quick video f…" at bounding box center [581, 230] width 208 height 92
type textarea "Hi Earl, I’m Joe from Tellwell Publishing. Here's a quick video for you on how …"
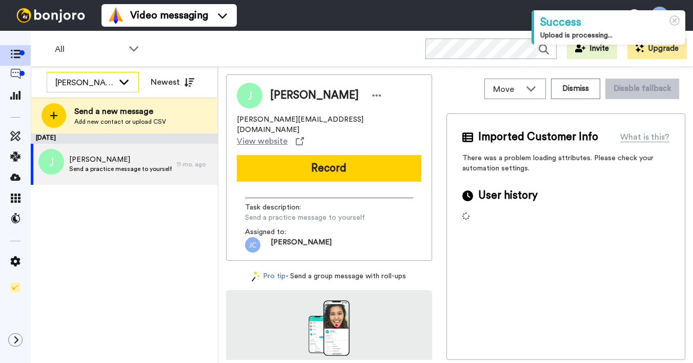
click at [106, 82] on div "[PERSON_NAME] Cataluña" at bounding box center [84, 82] width 58 height 12
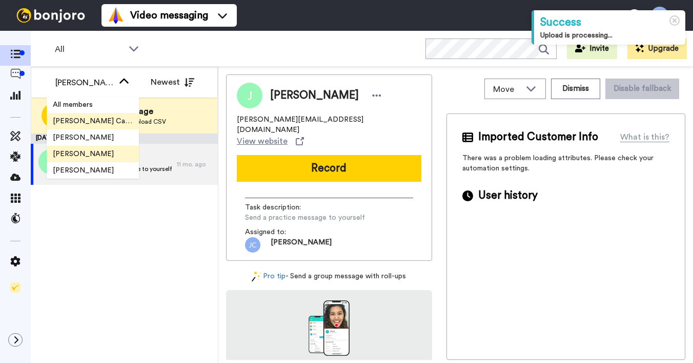
click at [96, 151] on span "[PERSON_NAME]" at bounding box center [83, 154] width 73 height 10
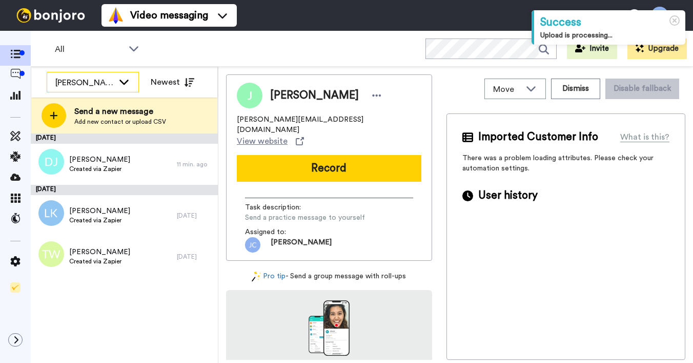
click at [111, 87] on div "[PERSON_NAME]" at bounding box center [84, 82] width 58 height 12
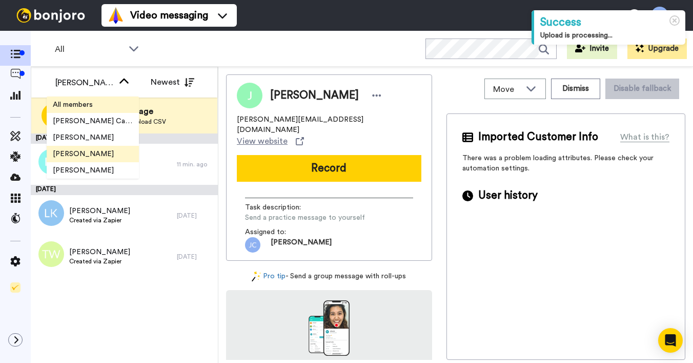
click at [104, 101] on li "All members" at bounding box center [93, 104] width 92 height 16
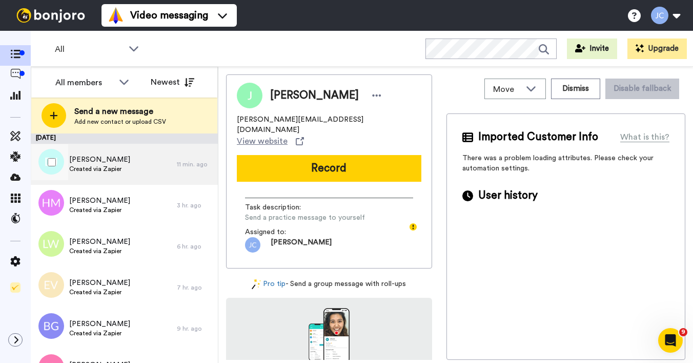
click at [98, 164] on span "[PERSON_NAME]" at bounding box center [99, 159] width 61 height 10
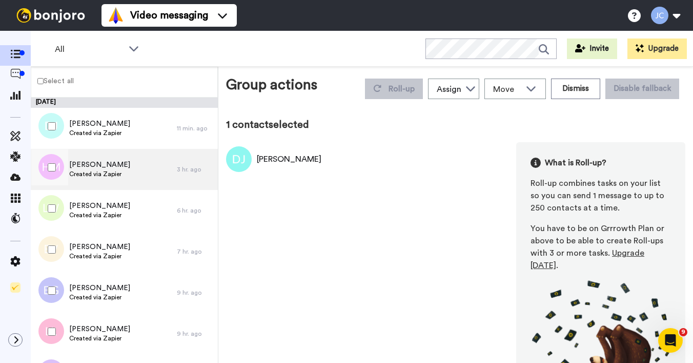
click at [99, 174] on span "Created via Zapier" at bounding box center [99, 174] width 61 height 8
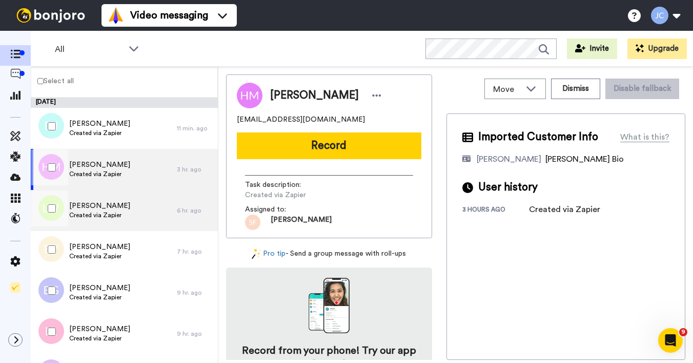
click at [85, 207] on span "[PERSON_NAME]" at bounding box center [99, 206] width 61 height 10
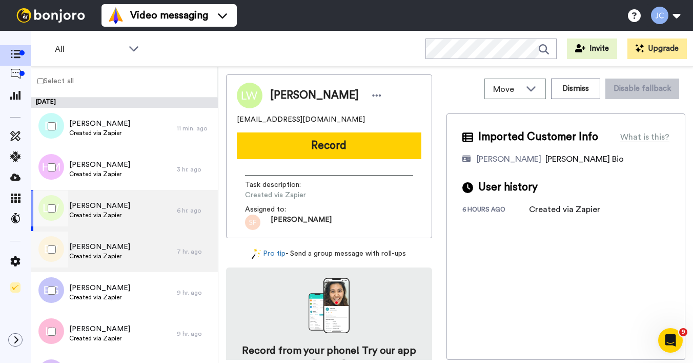
click at [82, 248] on span "[PERSON_NAME]" at bounding box center [99, 247] width 61 height 10
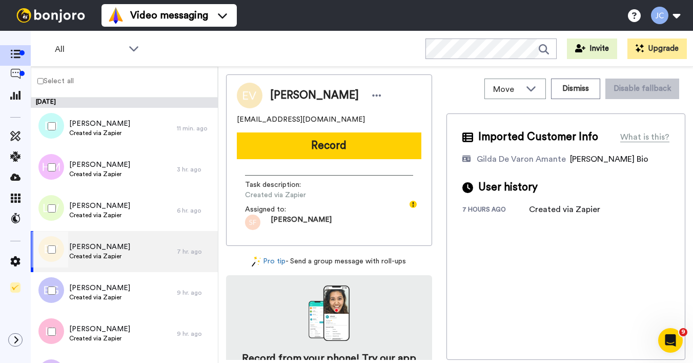
scroll to position [17, 0]
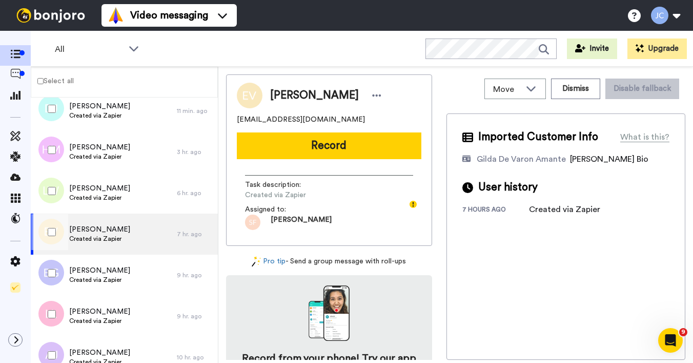
click at [57, 231] on div at bounding box center [49, 232] width 37 height 36
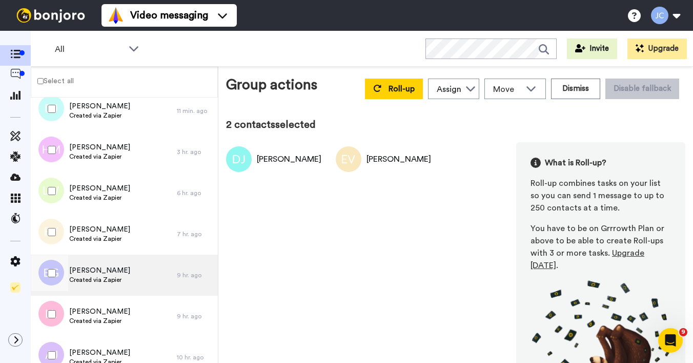
click at [72, 268] on span "[PERSON_NAME]" at bounding box center [99, 270] width 61 height 10
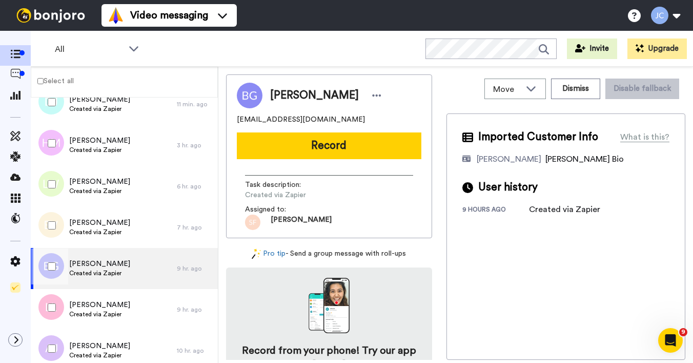
scroll to position [61, 0]
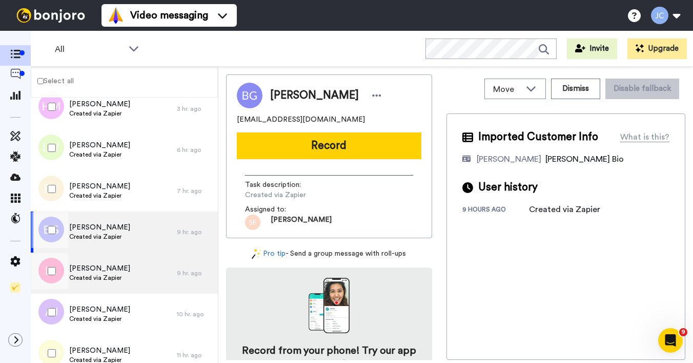
click at [98, 269] on span "[PERSON_NAME]" at bounding box center [99, 268] width 61 height 10
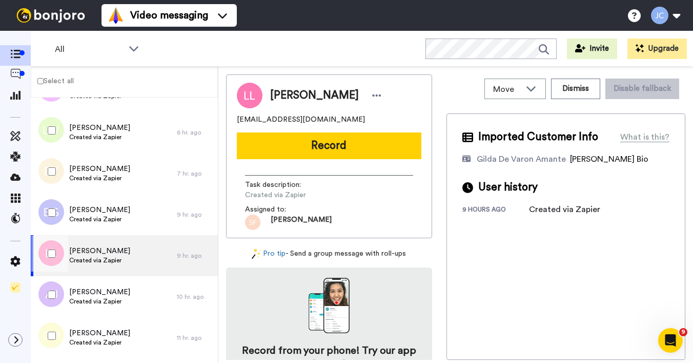
scroll to position [96, 0]
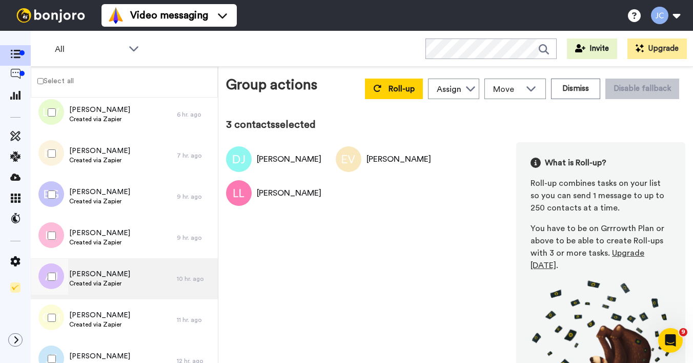
click at [77, 278] on span "[PERSON_NAME]" at bounding box center [99, 274] width 61 height 10
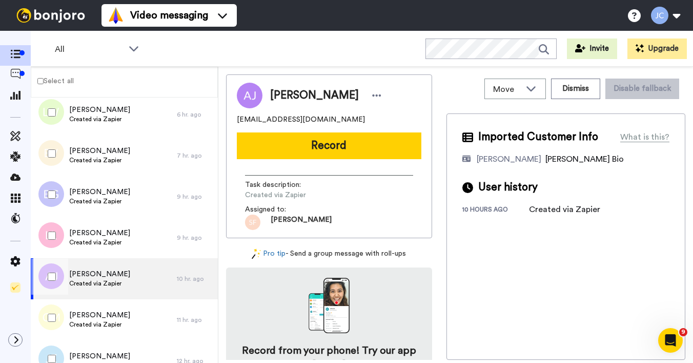
scroll to position [116, 0]
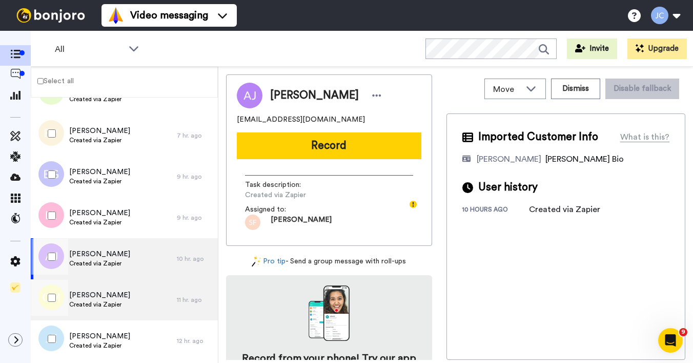
click at [82, 301] on span "Created via Zapier" at bounding box center [99, 304] width 61 height 8
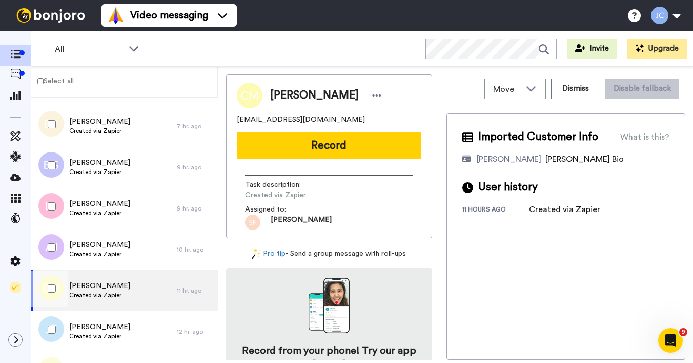
scroll to position [176, 0]
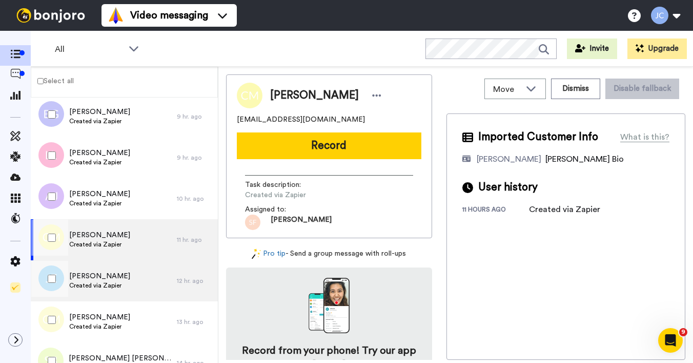
click at [85, 276] on span "[PERSON_NAME]" at bounding box center [99, 276] width 61 height 10
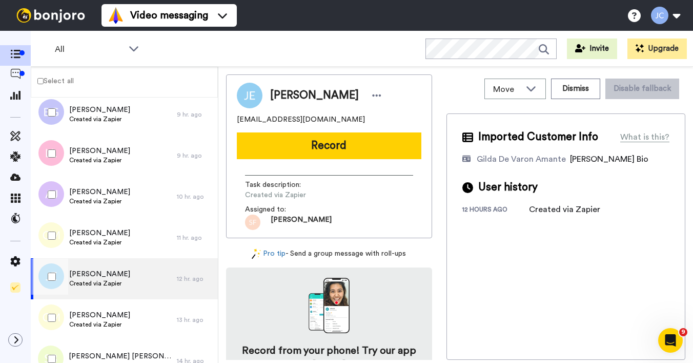
scroll to position [181, 0]
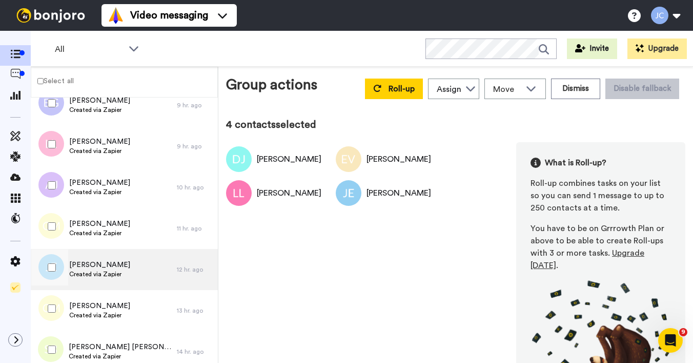
scroll to position [220, 0]
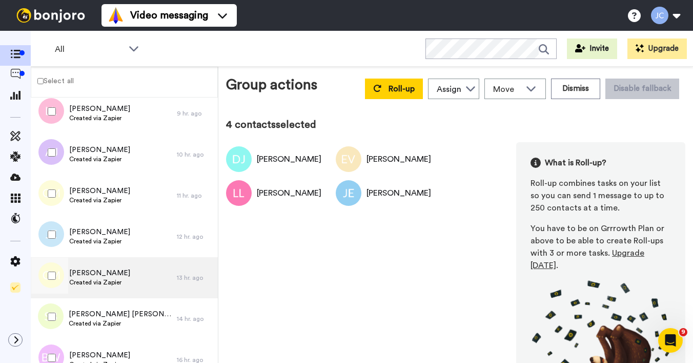
click at [89, 266] on div "[PERSON_NAME] Created via Zapier" at bounding box center [104, 277] width 146 height 41
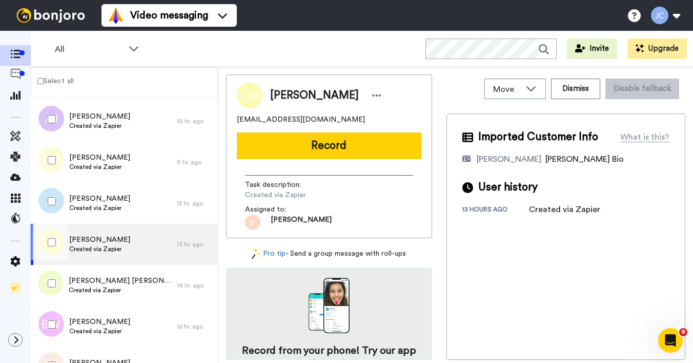
scroll to position [276, 0]
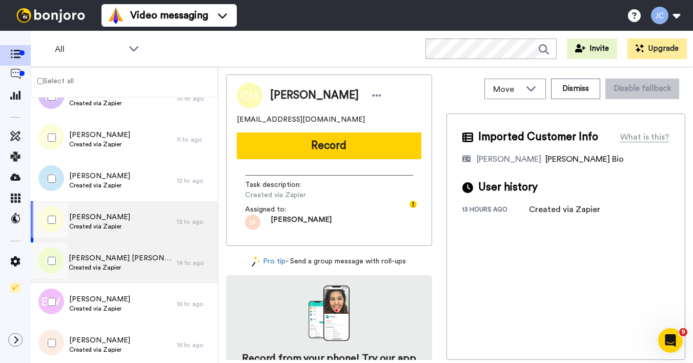
click at [93, 263] on span "Created via Zapier" at bounding box center [120, 267] width 103 height 8
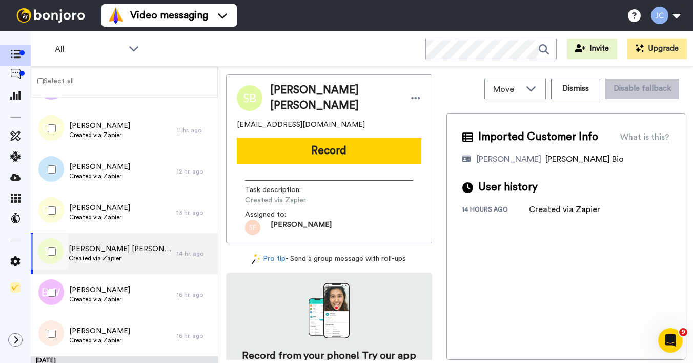
scroll to position [339, 0]
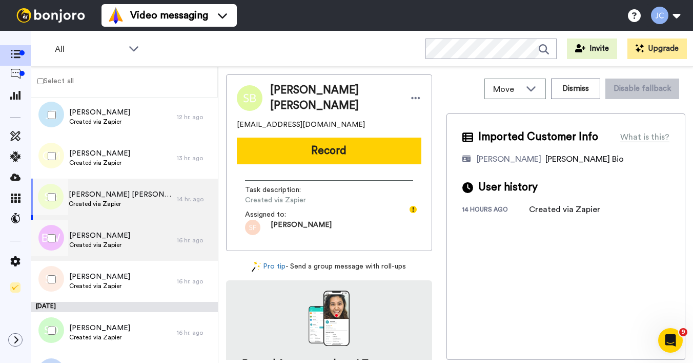
click at [94, 243] on span "Created via Zapier" at bounding box center [99, 245] width 61 height 8
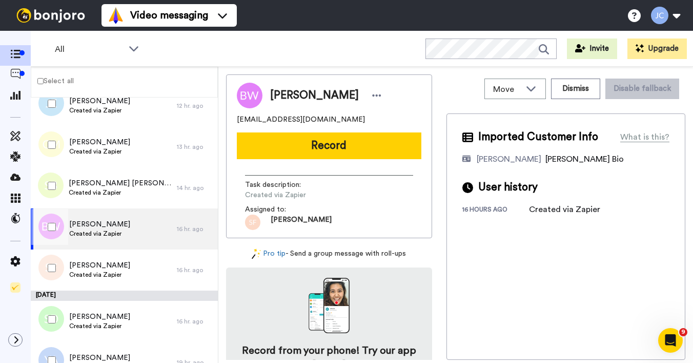
scroll to position [383, 0]
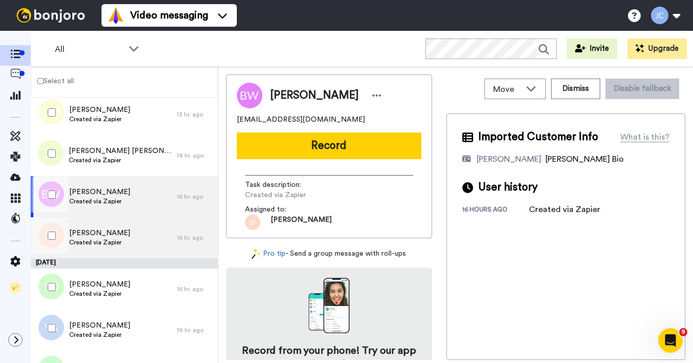
click at [94, 243] on span "Created via Zapier" at bounding box center [99, 242] width 61 height 8
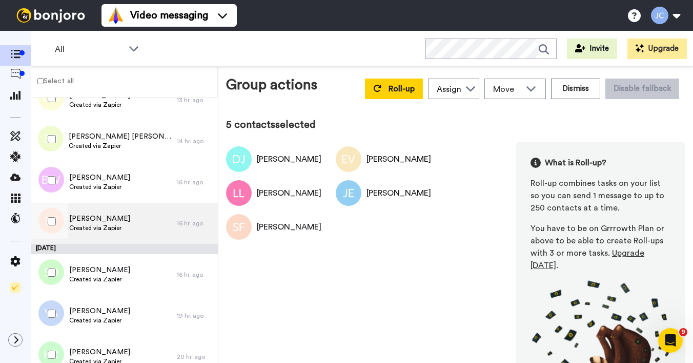
scroll to position [444, 0]
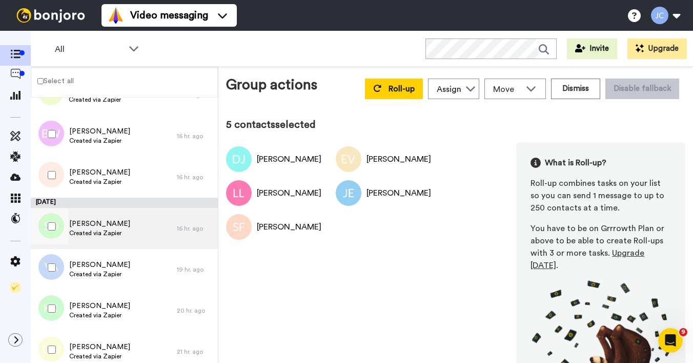
click at [108, 239] on div "[PERSON_NAME] Created via Zapier" at bounding box center [104, 228] width 146 height 41
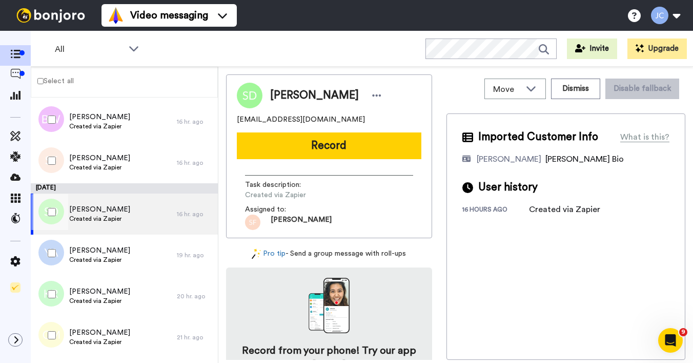
scroll to position [489, 0]
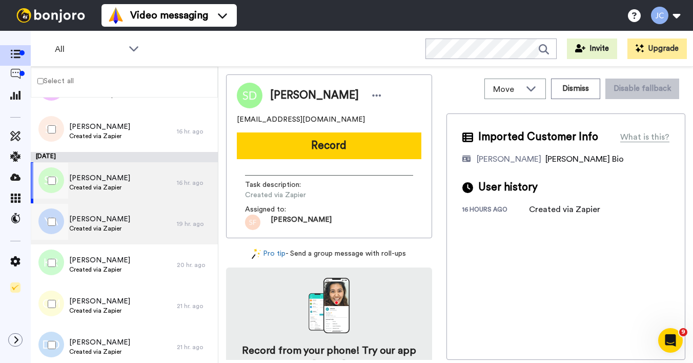
click at [109, 229] on span "Created via Zapier" at bounding box center [99, 228] width 61 height 8
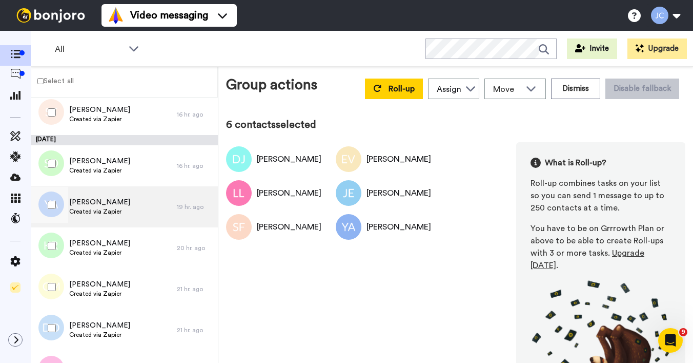
scroll to position [528, 0]
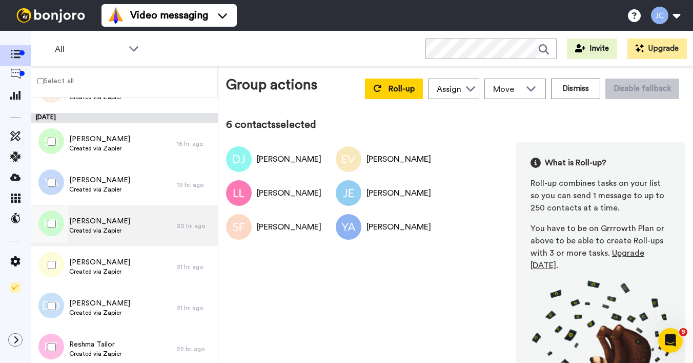
click at [88, 226] on span "[PERSON_NAME]" at bounding box center [99, 221] width 61 height 10
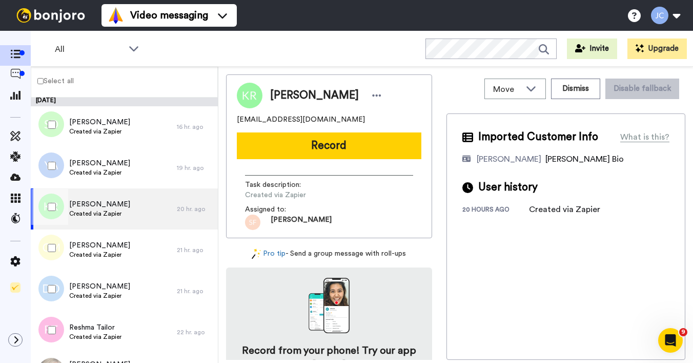
scroll to position [577, 0]
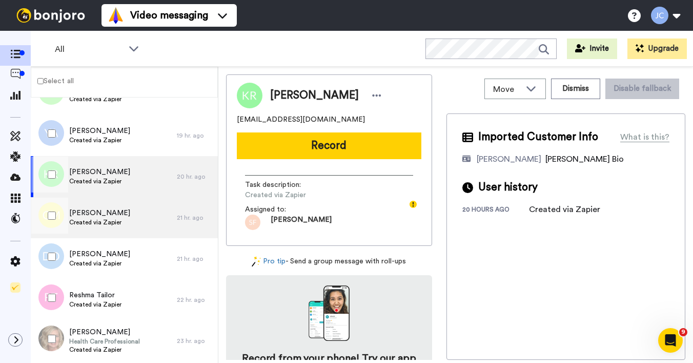
click at [89, 221] on span "Created via Zapier" at bounding box center [99, 222] width 61 height 8
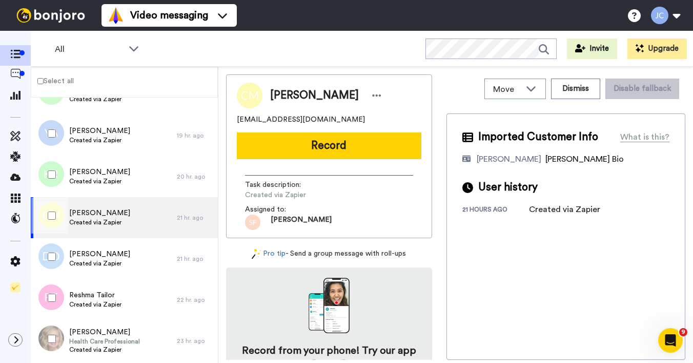
scroll to position [644, 0]
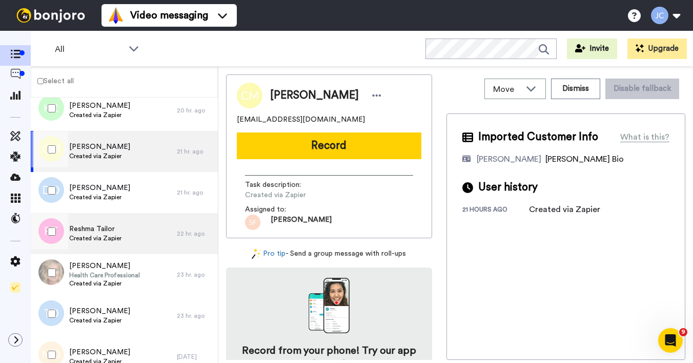
click at [89, 221] on div "Reshma Tailor Created via Zapier" at bounding box center [104, 233] width 146 height 41
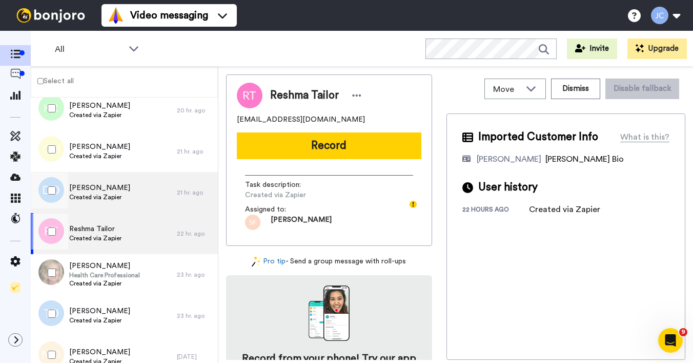
click at [93, 204] on div "[PERSON_NAME] Created via Zapier" at bounding box center [104, 192] width 146 height 41
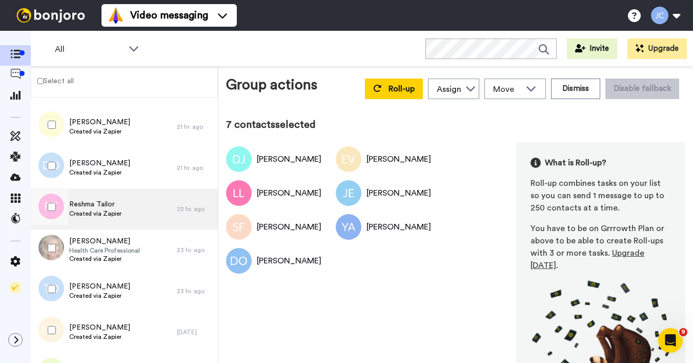
scroll to position [681, 0]
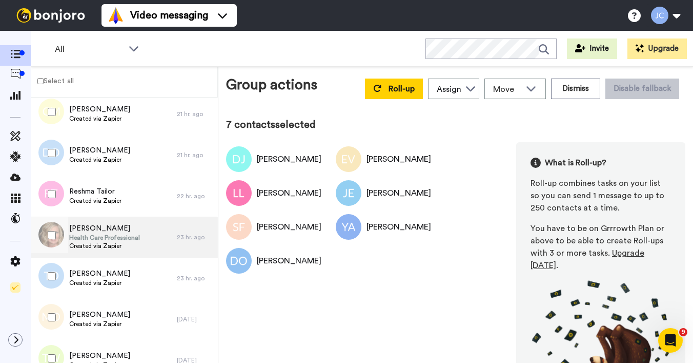
click at [101, 245] on span "Created via Zapier" at bounding box center [104, 246] width 71 height 8
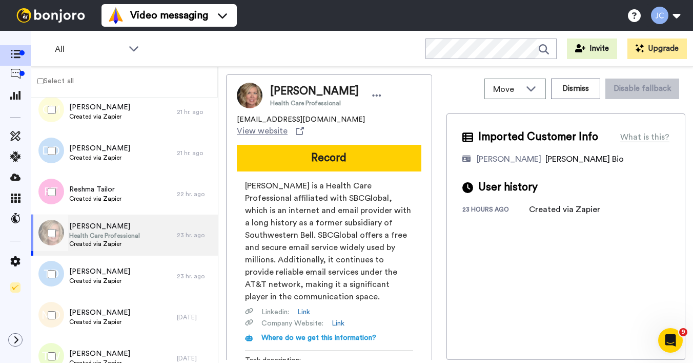
scroll to position [695, 0]
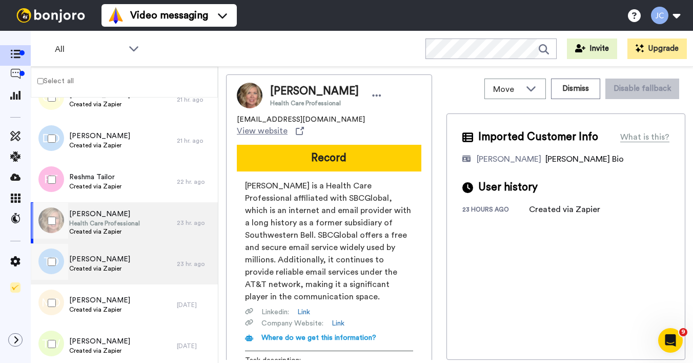
click at [103, 267] on span "Created via Zapier" at bounding box center [99, 268] width 61 height 8
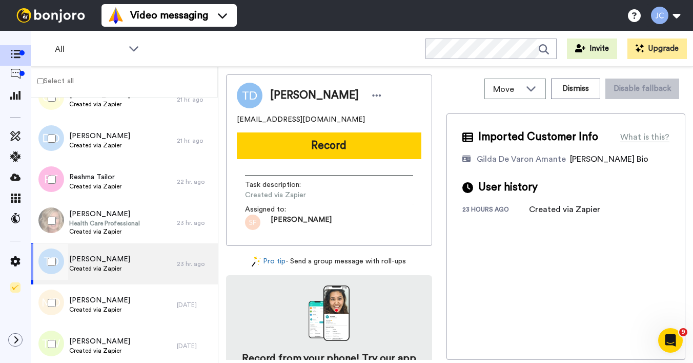
scroll to position [697, 0]
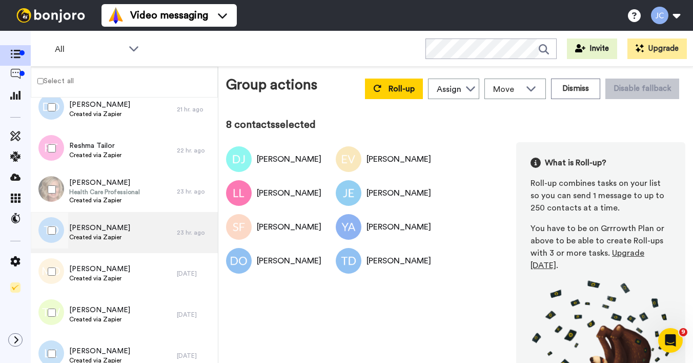
scroll to position [729, 0]
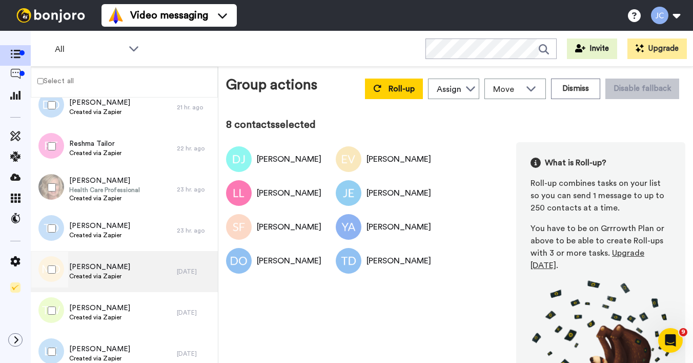
click at [97, 273] on span "Created via Zapier" at bounding box center [99, 276] width 61 height 8
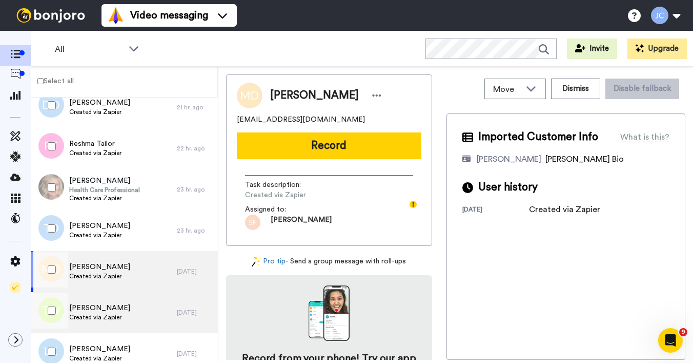
scroll to position [740, 0]
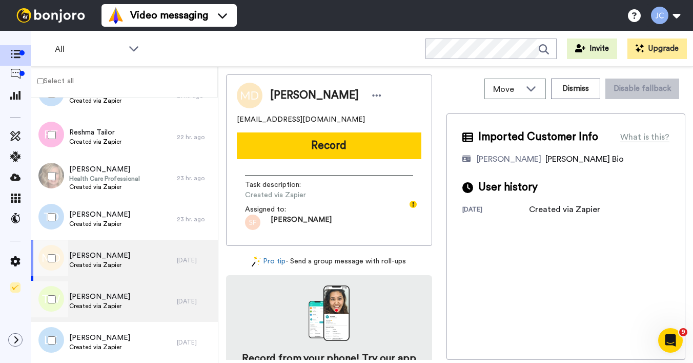
click at [87, 298] on span "[PERSON_NAME]" at bounding box center [99, 296] width 61 height 10
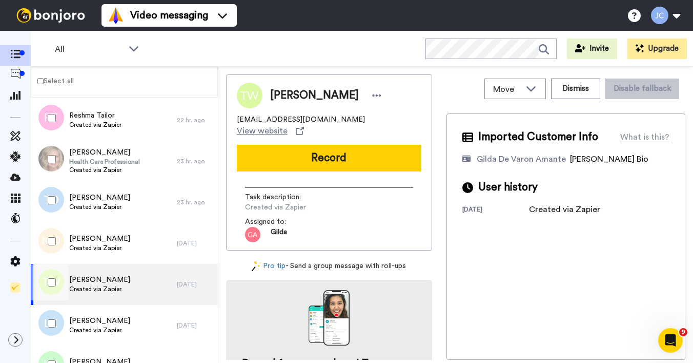
scroll to position [795, 0]
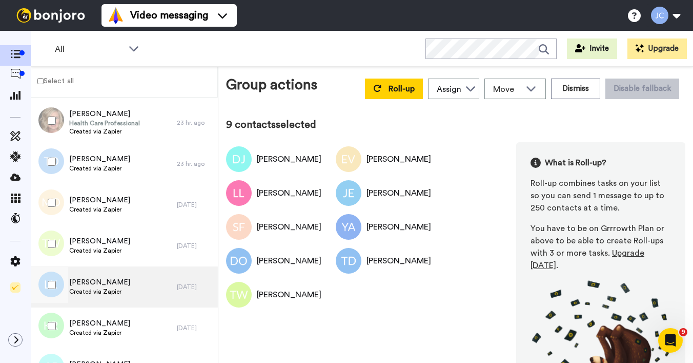
click at [92, 281] on span "[PERSON_NAME]" at bounding box center [99, 282] width 61 height 10
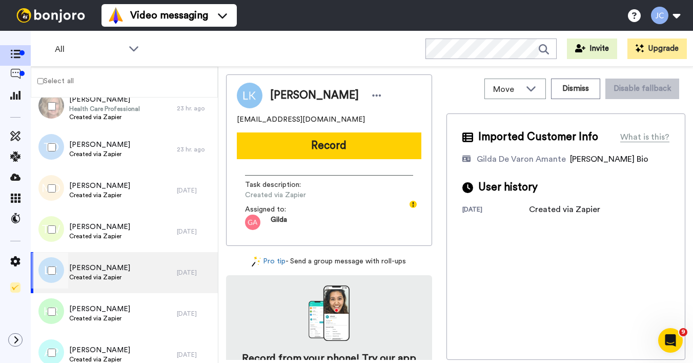
scroll to position [827, 0]
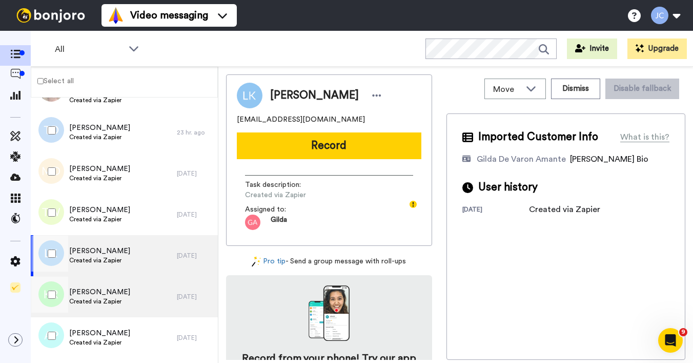
click at [93, 291] on span "[PERSON_NAME]" at bounding box center [99, 292] width 61 height 10
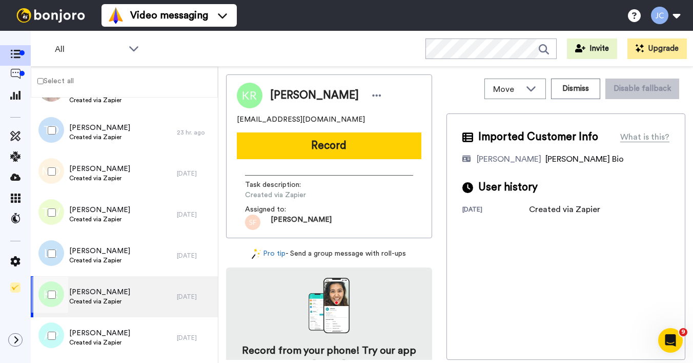
click at [51, 259] on div at bounding box center [49, 253] width 37 height 36
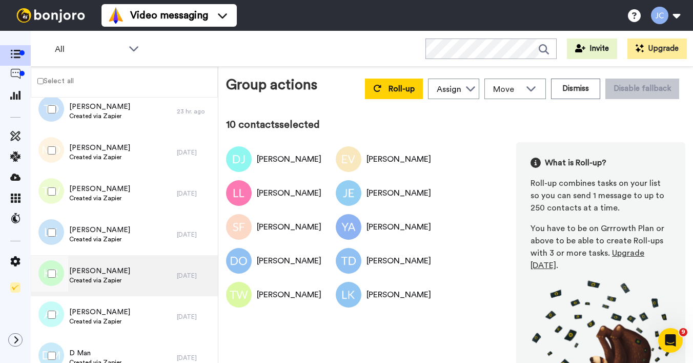
scroll to position [858, 0]
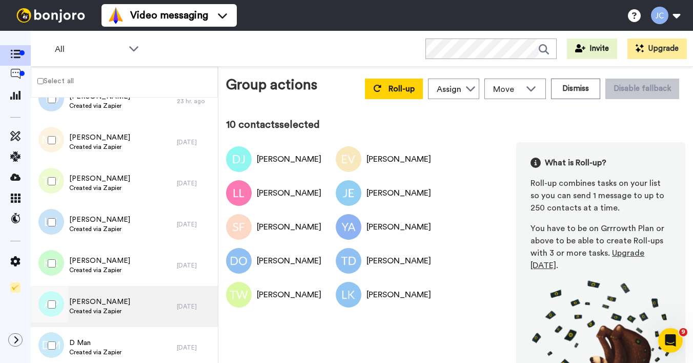
click at [94, 297] on span "[PERSON_NAME]" at bounding box center [99, 301] width 61 height 10
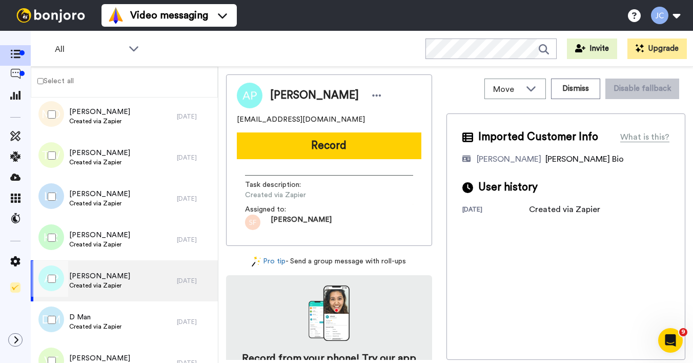
scroll to position [904, 0]
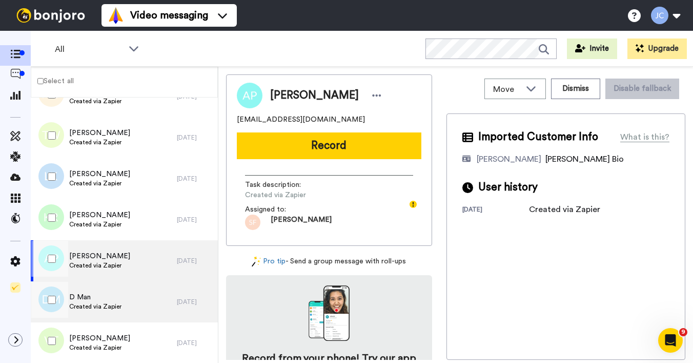
click at [94, 297] on span "D Man" at bounding box center [95, 297] width 52 height 10
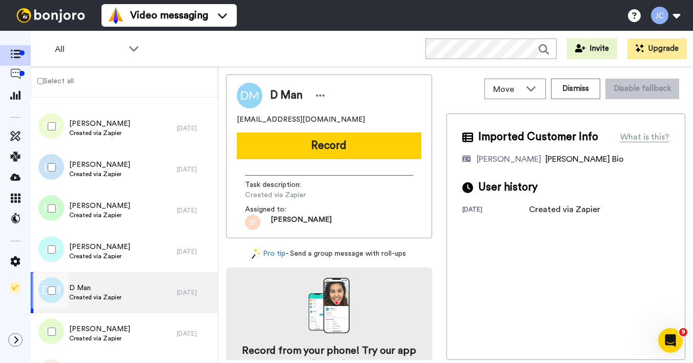
scroll to position [946, 0]
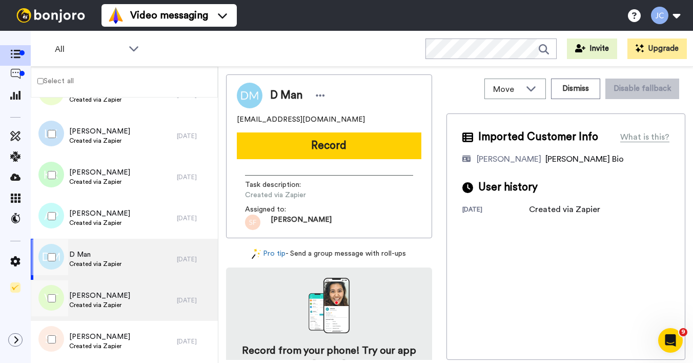
click at [94, 297] on span "[PERSON_NAME]" at bounding box center [99, 295] width 61 height 10
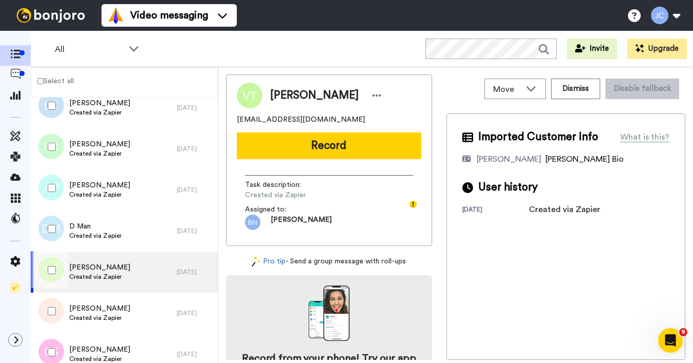
scroll to position [994, 0]
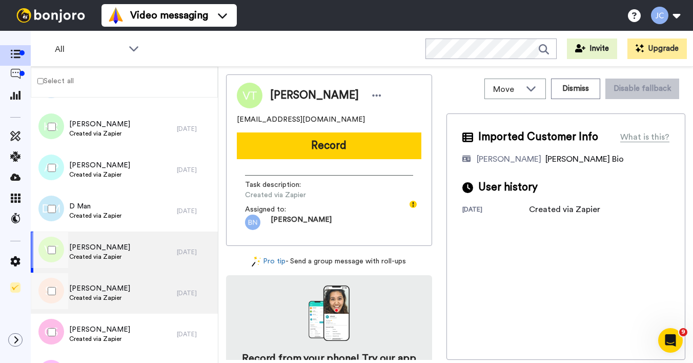
click at [94, 289] on span "[PERSON_NAME]" at bounding box center [99, 288] width 61 height 10
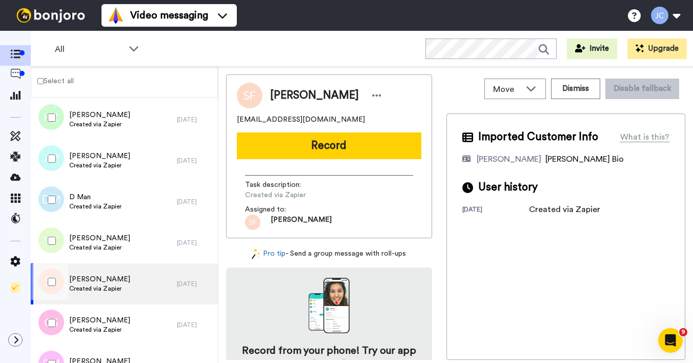
scroll to position [1050, 0]
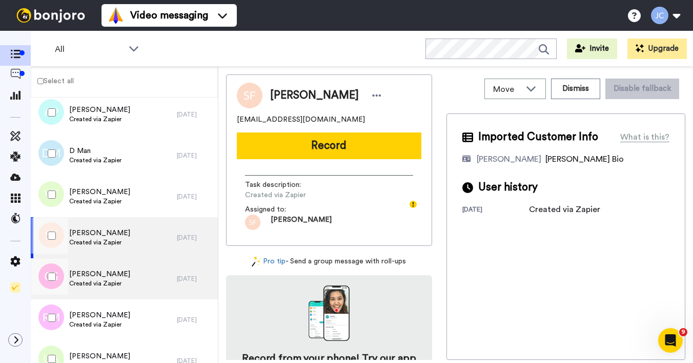
click at [94, 273] on span "[PERSON_NAME]" at bounding box center [99, 274] width 61 height 10
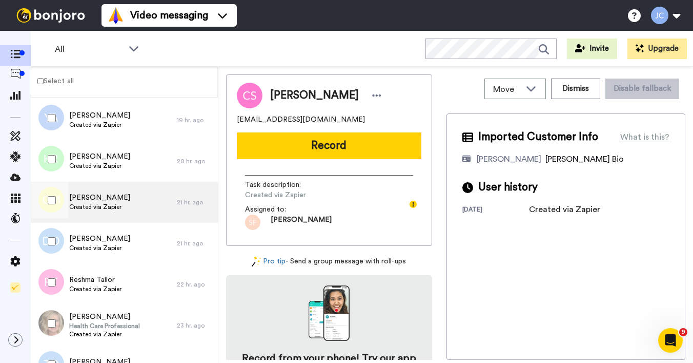
scroll to position [595, 0]
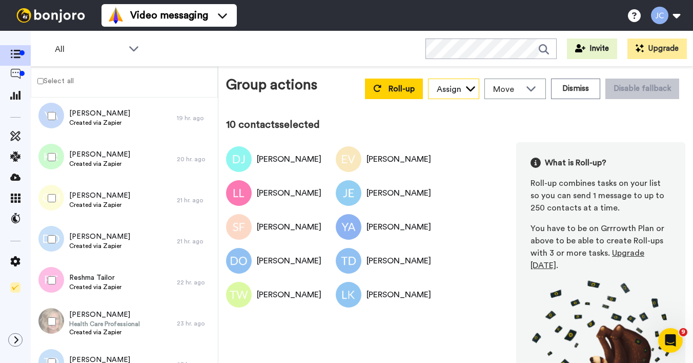
click at [466, 92] on icon at bounding box center [471, 88] width 10 height 10
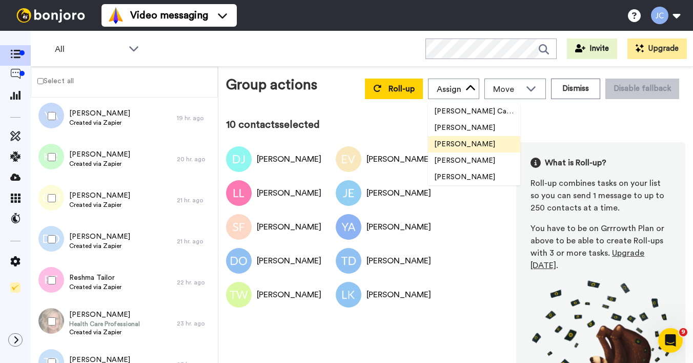
click at [450, 144] on span "[PERSON_NAME]" at bounding box center [464, 144] width 73 height 10
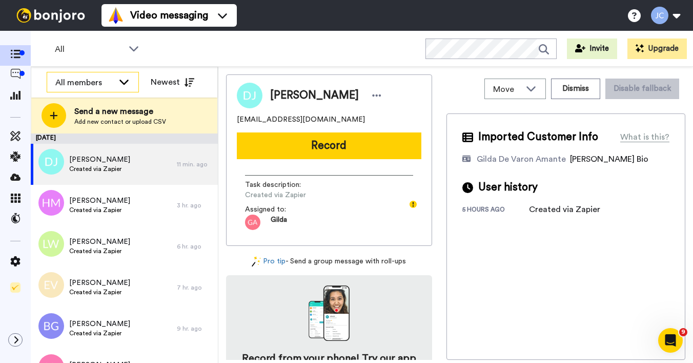
click at [119, 84] on icon at bounding box center [124, 81] width 12 height 10
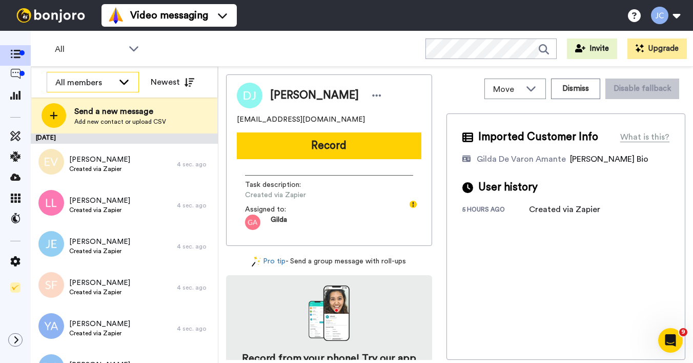
click at [126, 80] on icon at bounding box center [124, 81] width 12 height 10
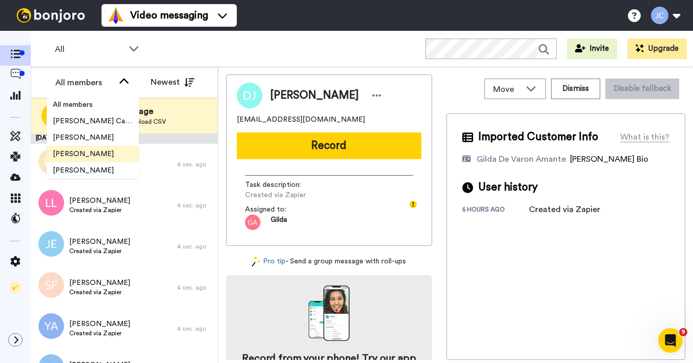
click at [96, 154] on span "[PERSON_NAME]" at bounding box center [83, 154] width 73 height 10
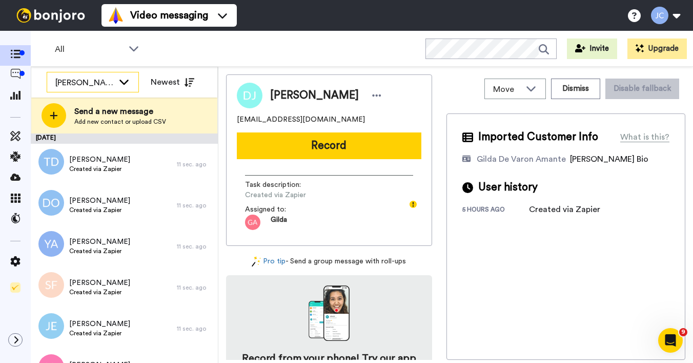
click at [111, 78] on div "[PERSON_NAME]" at bounding box center [84, 82] width 58 height 12
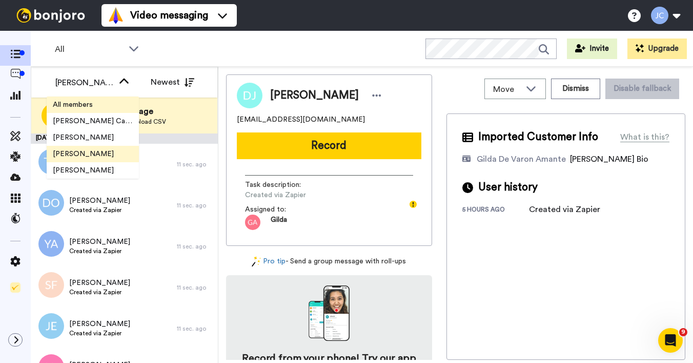
click at [103, 104] on li "All members" at bounding box center [93, 104] width 92 height 16
